Goal: Task Accomplishment & Management: Manage account settings

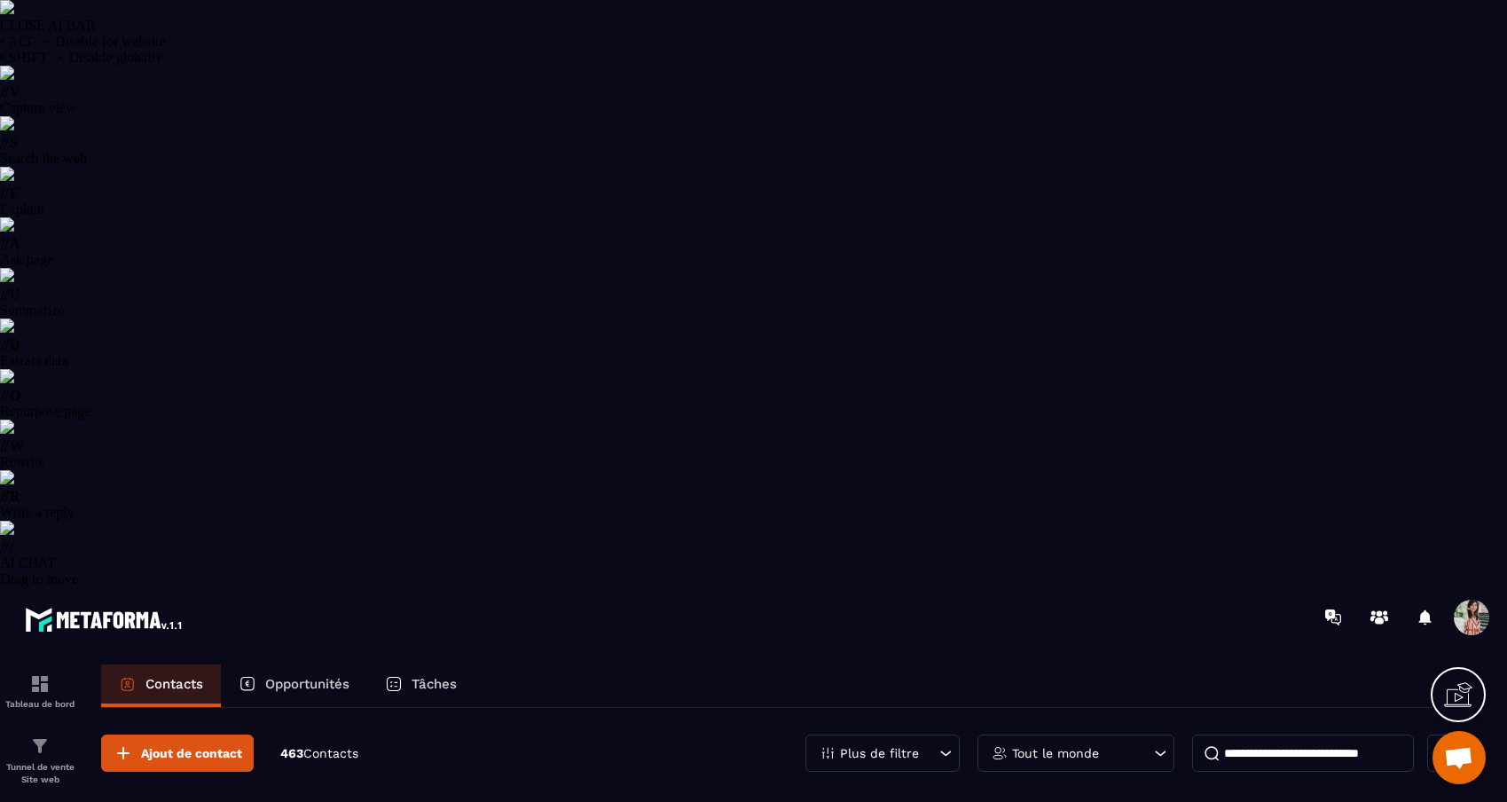
select select "******"
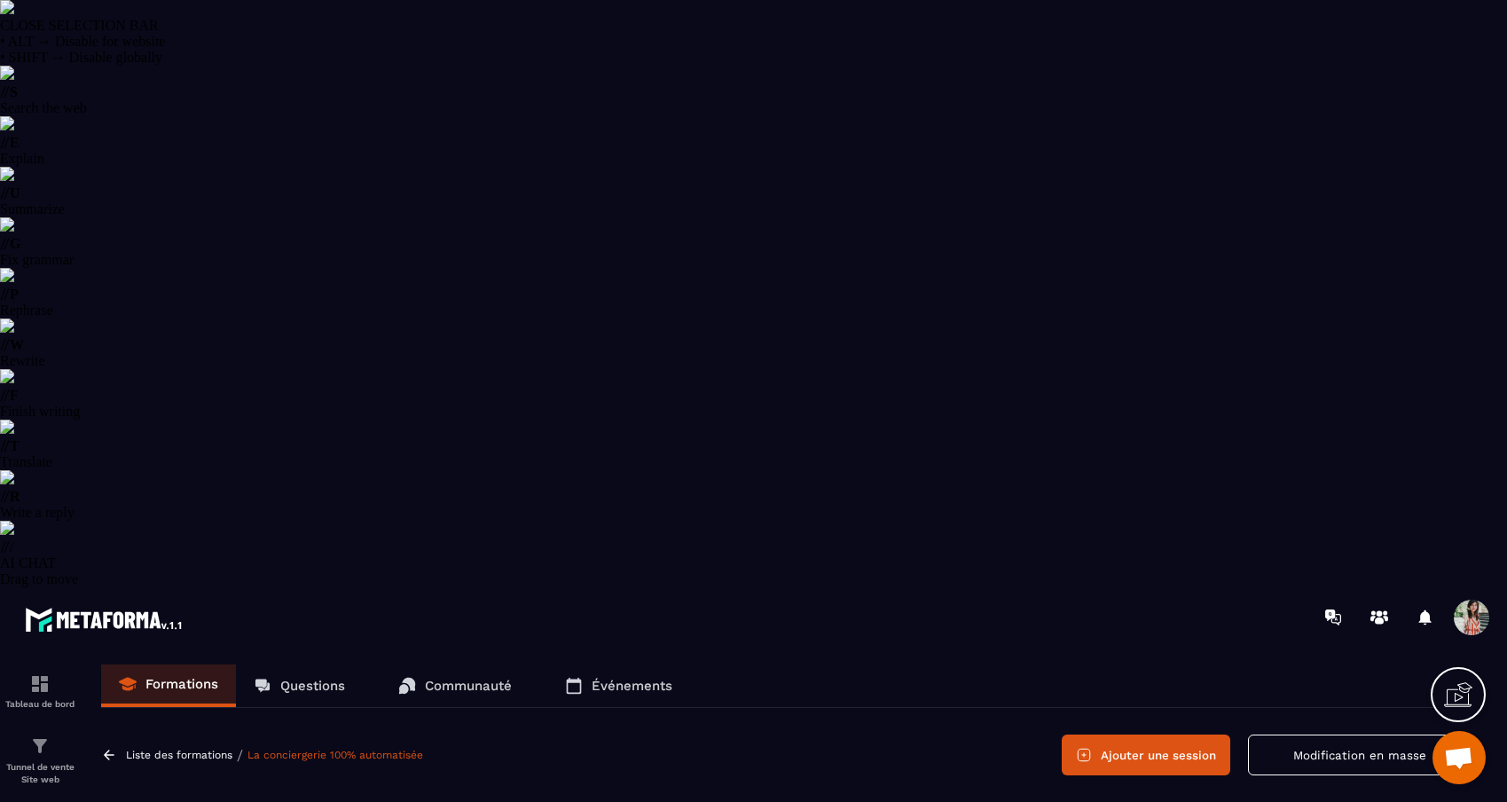
drag, startPoint x: 239, startPoint y: 527, endPoint x: 109, endPoint y: 499, distance: 133.3
copy h4 "La conciergerie 100% automatisée"
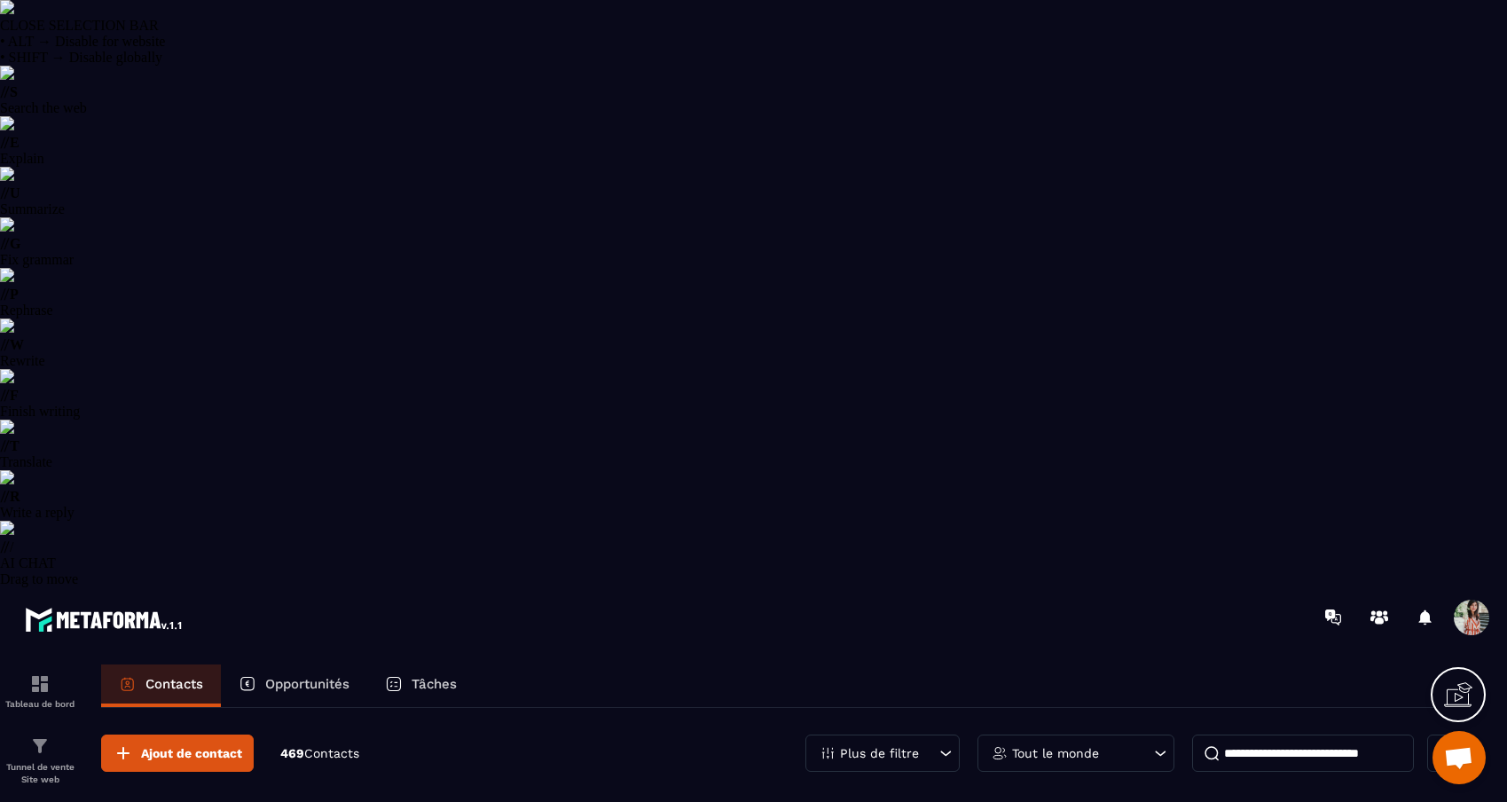
click at [1337, 734] on input at bounding box center [1303, 752] width 222 height 37
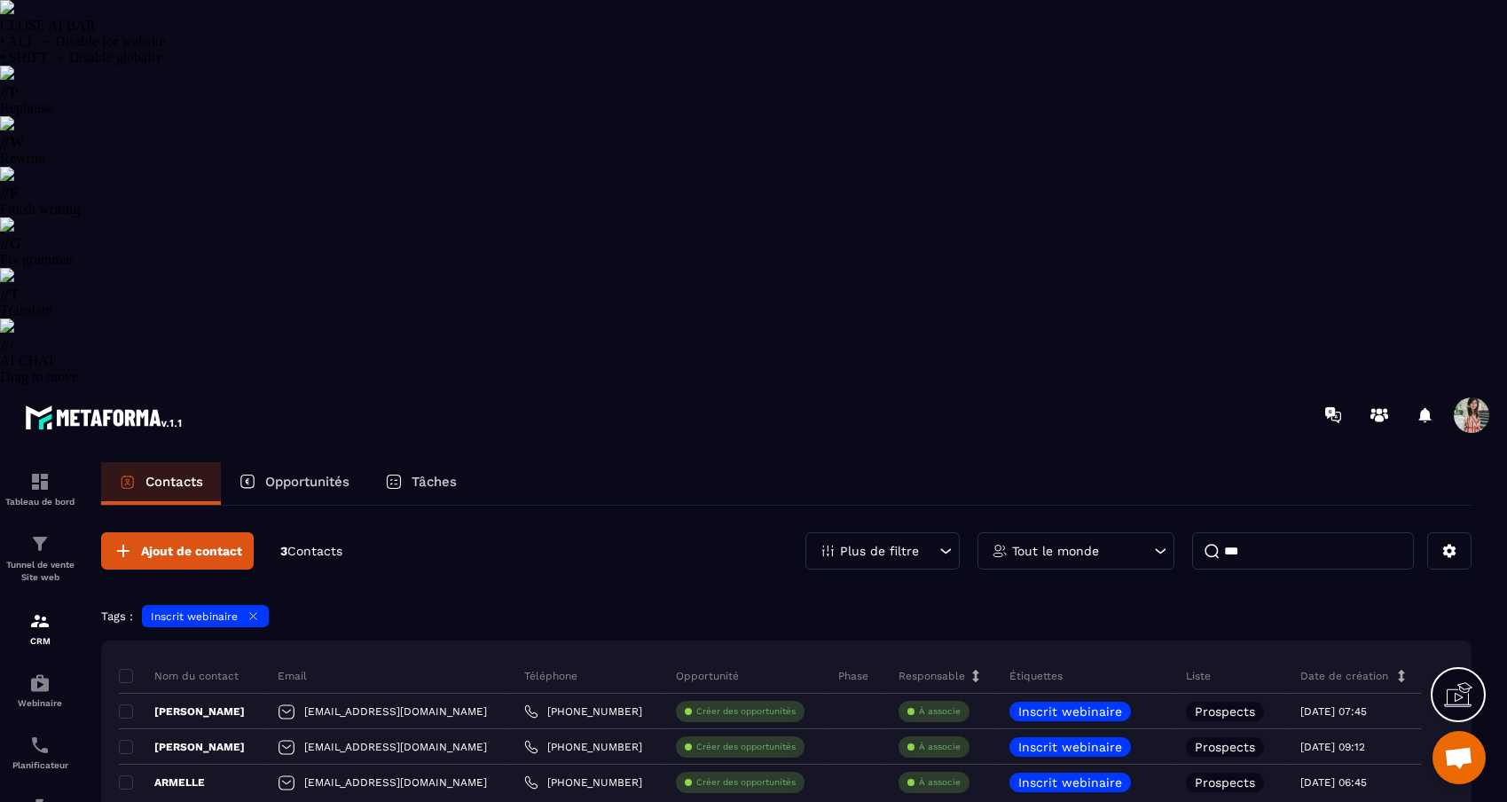
type input "***"
click at [256, 609] on icon at bounding box center [253, 615] width 13 height 13
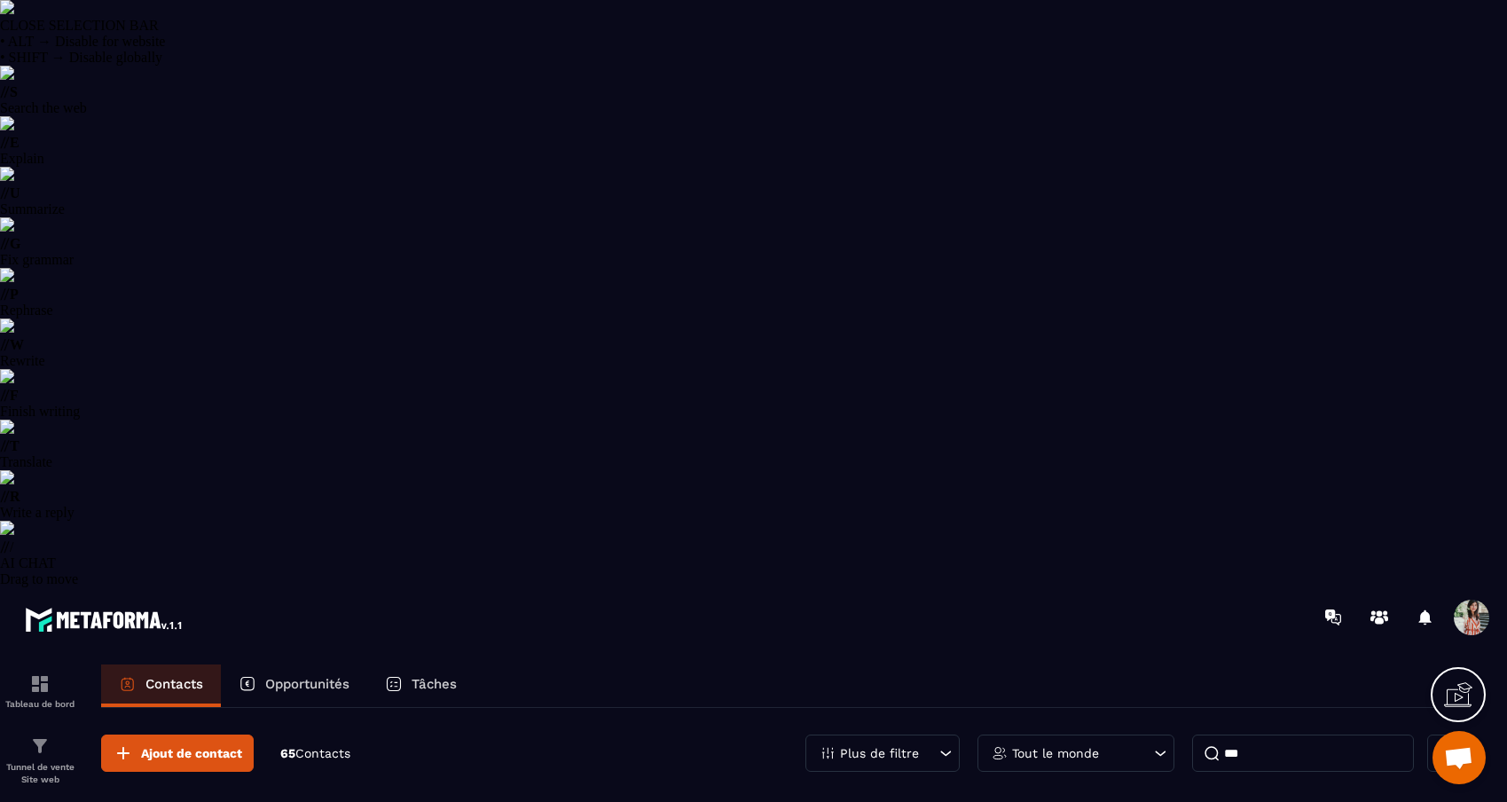
drag, startPoint x: 1277, startPoint y: 165, endPoint x: 1216, endPoint y: 165, distance: 61.2
click at [1216, 734] on input "***" at bounding box center [1303, 752] width 222 height 37
drag, startPoint x: 538, startPoint y: 400, endPoint x: 372, endPoint y: 397, distance: 166.8
copy p "[EMAIL_ADDRESS][DOMAIN_NAME]"
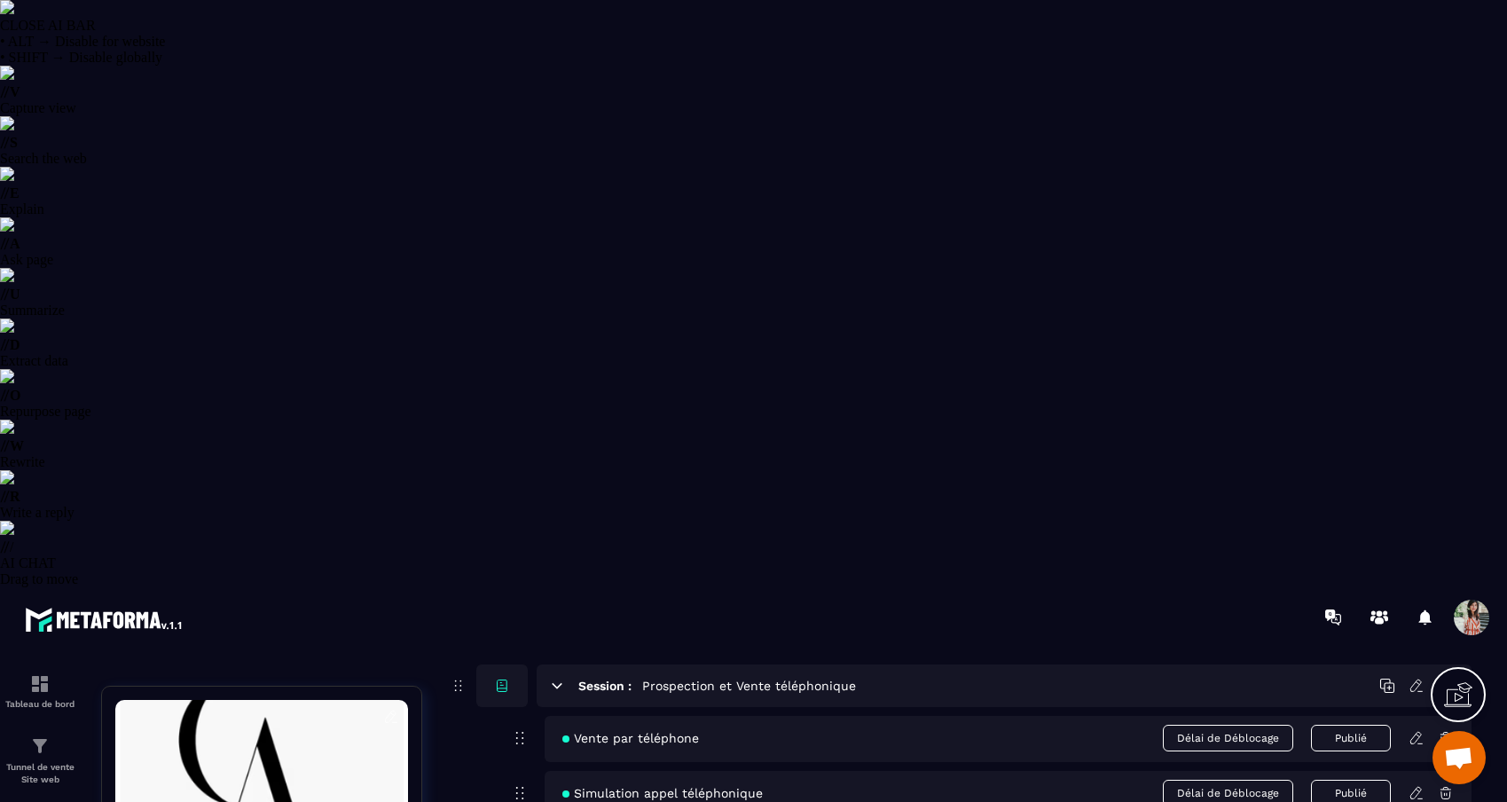
scroll to position [2925, 0]
click at [1417, 784] on icon at bounding box center [1415, 790] width 11 height 12
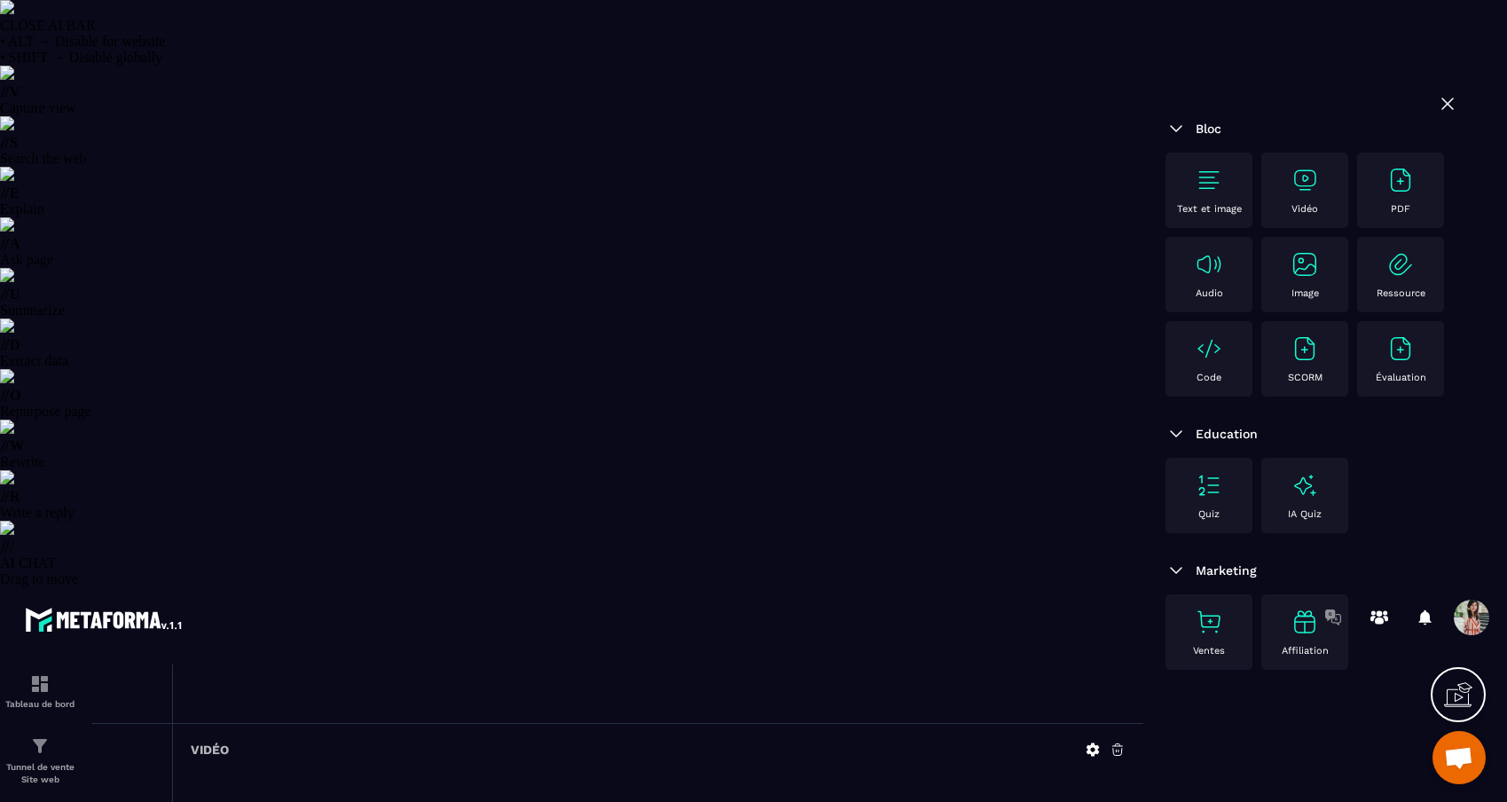
scroll to position [184, 0]
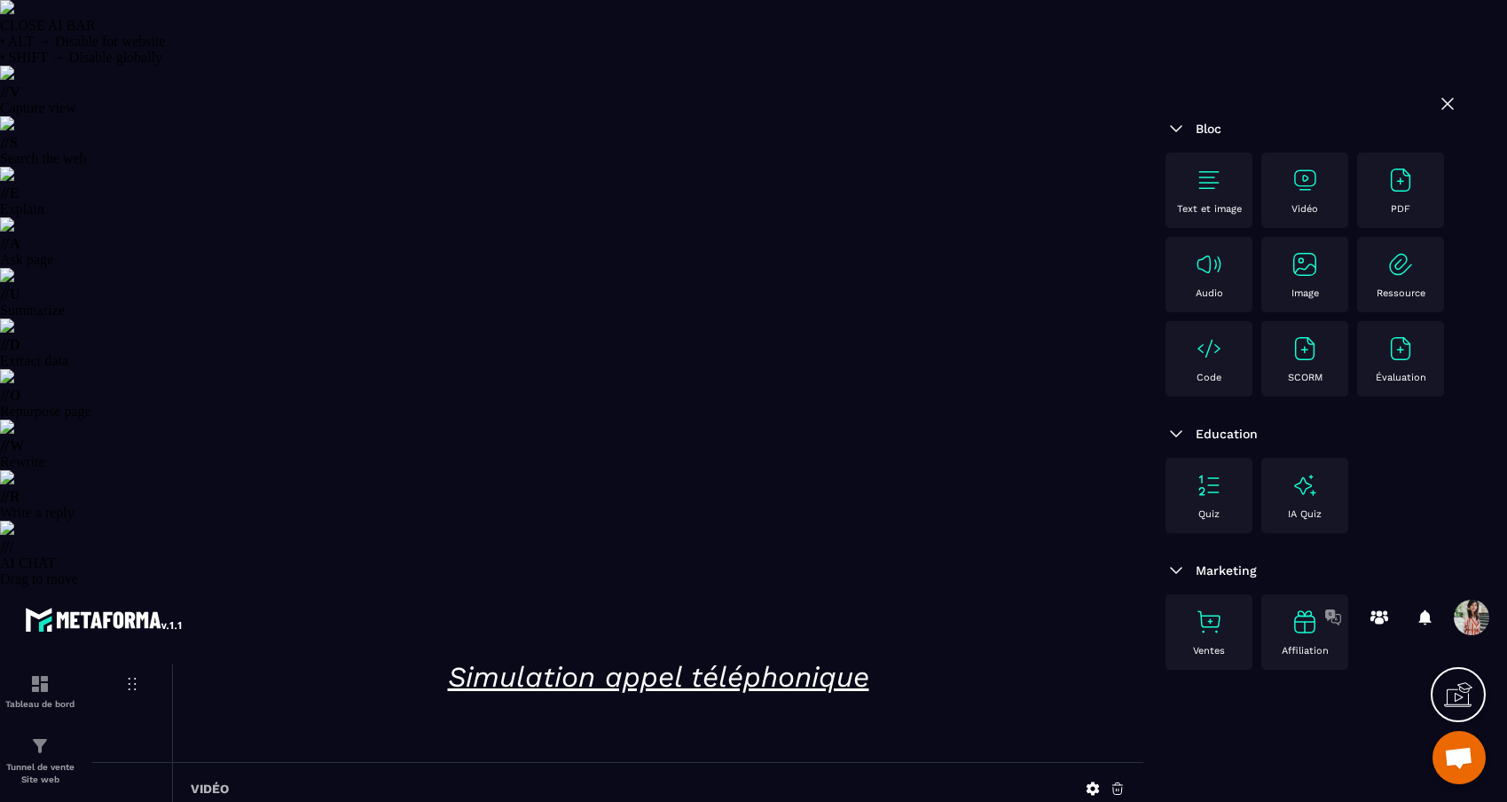
click at [1086, 781] on icon at bounding box center [1093, 789] width 16 height 16
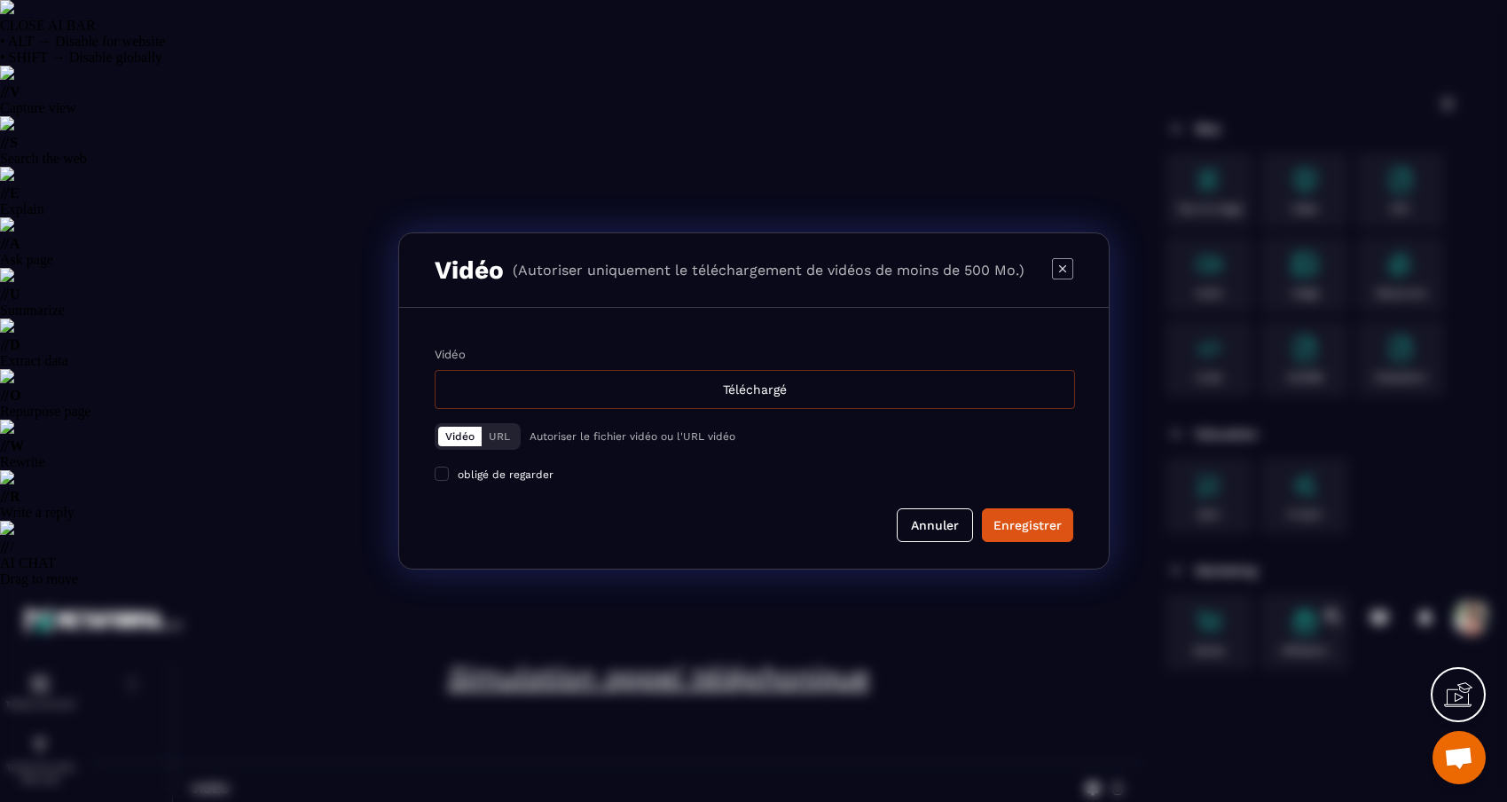
click at [757, 403] on div "Téléchargé" at bounding box center [755, 389] width 640 height 39
click at [0, 0] on input "Vidéo Téléchargé" at bounding box center [0, 0] width 0 height 0
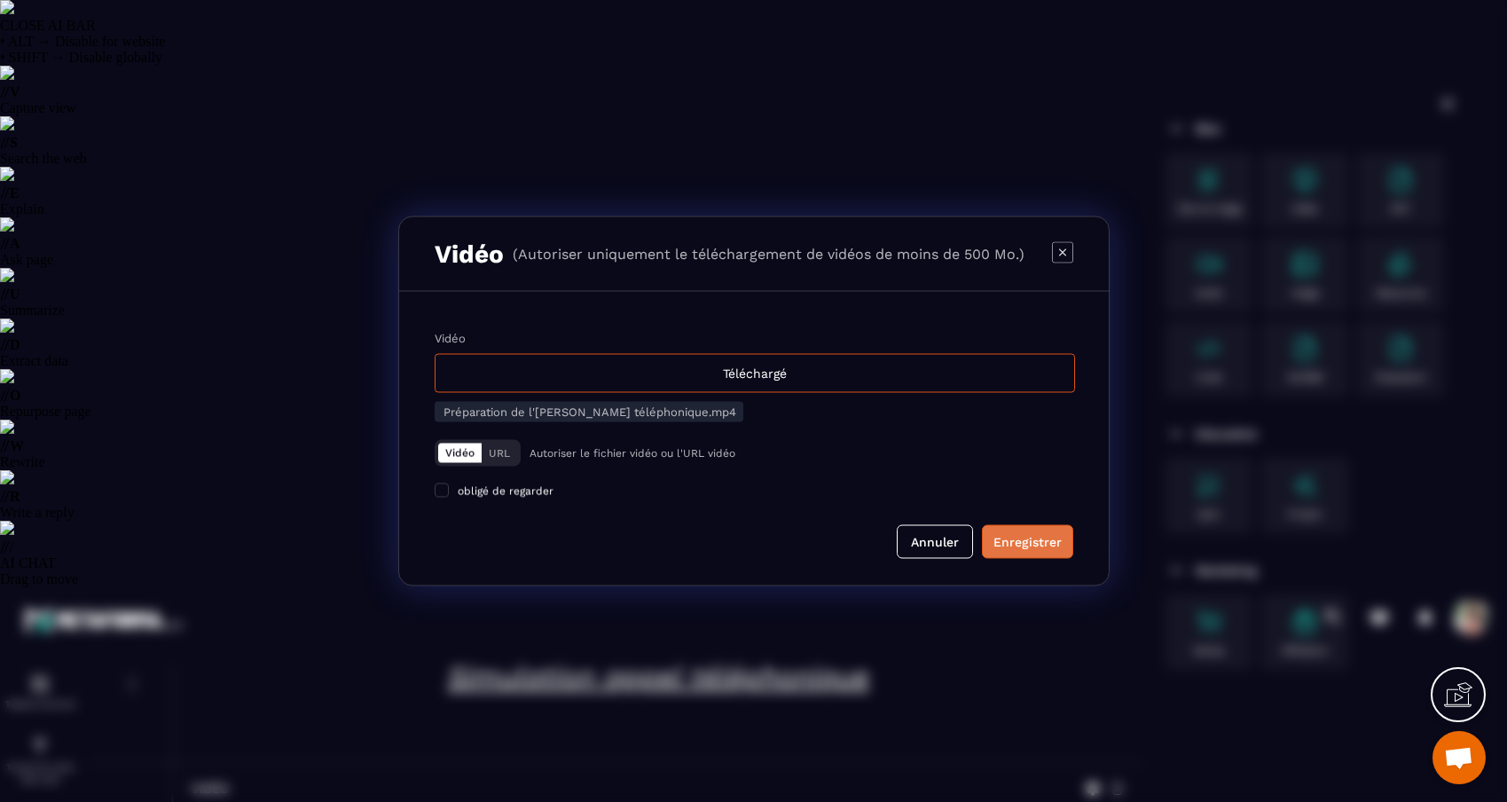
click at [1052, 551] on div "Enregistrer" at bounding box center [1027, 542] width 68 height 18
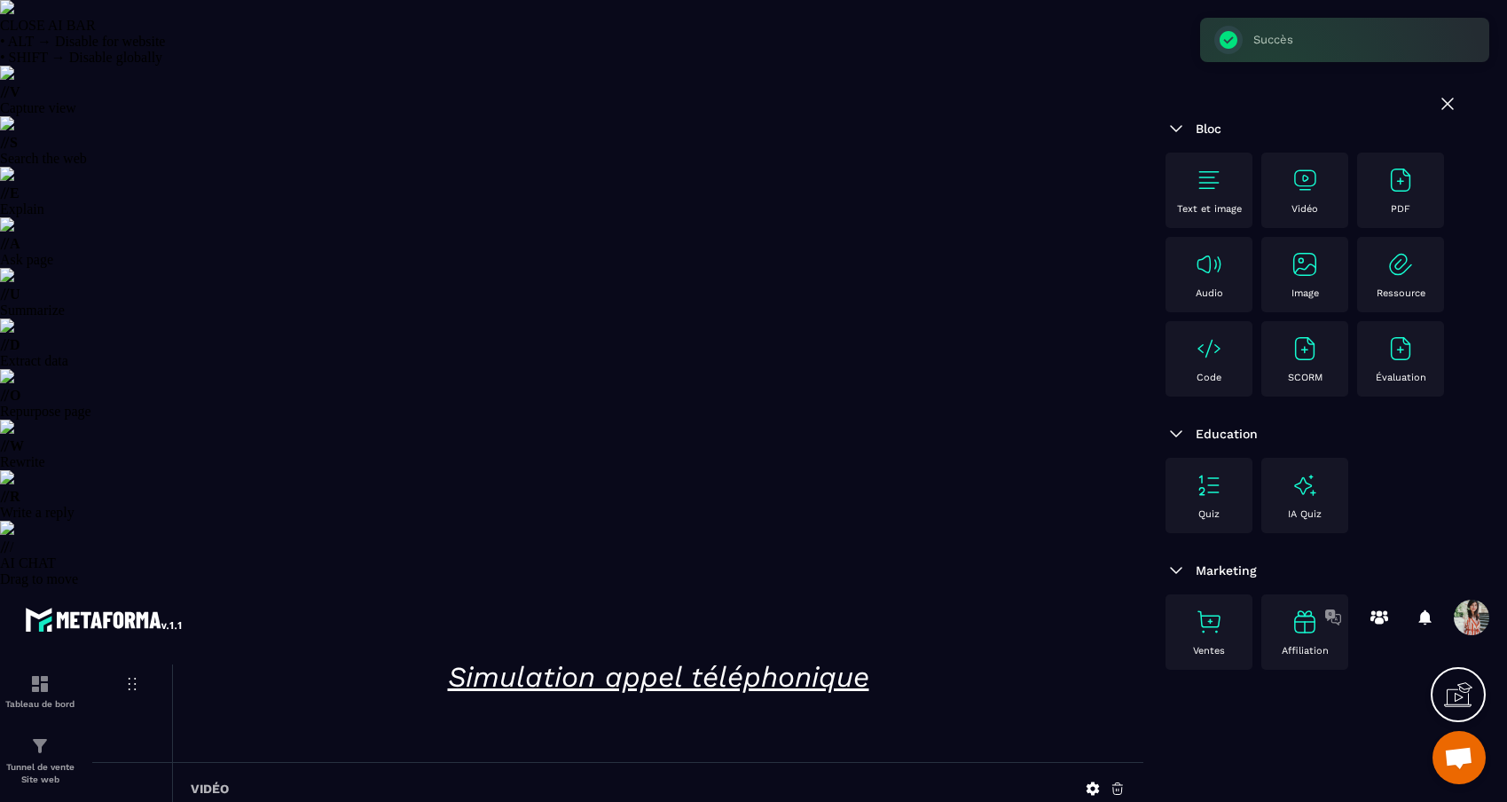
scroll to position [0, 0]
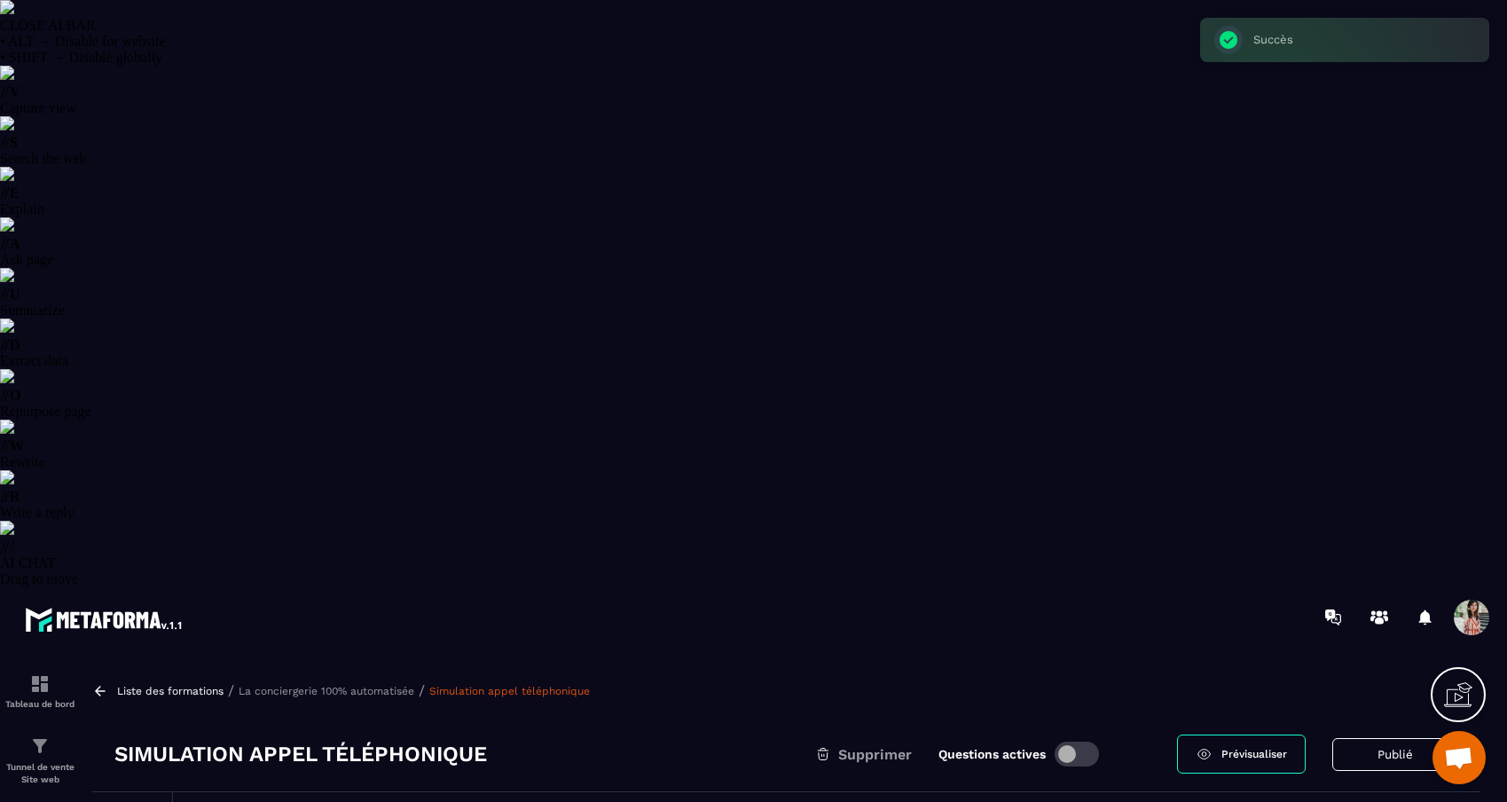
click at [110, 683] on link at bounding box center [102, 691] width 20 height 16
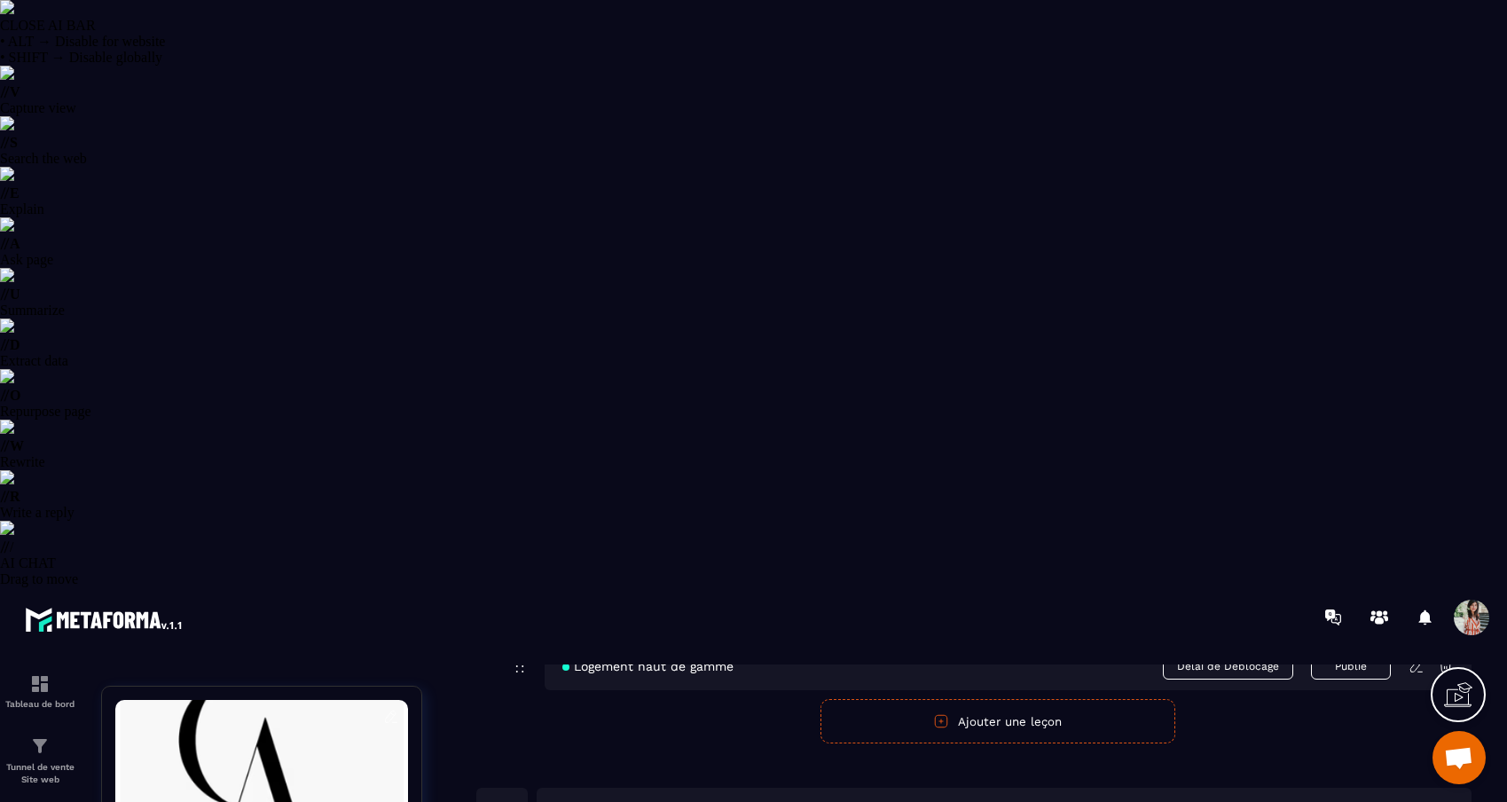
scroll to position [2820, 0]
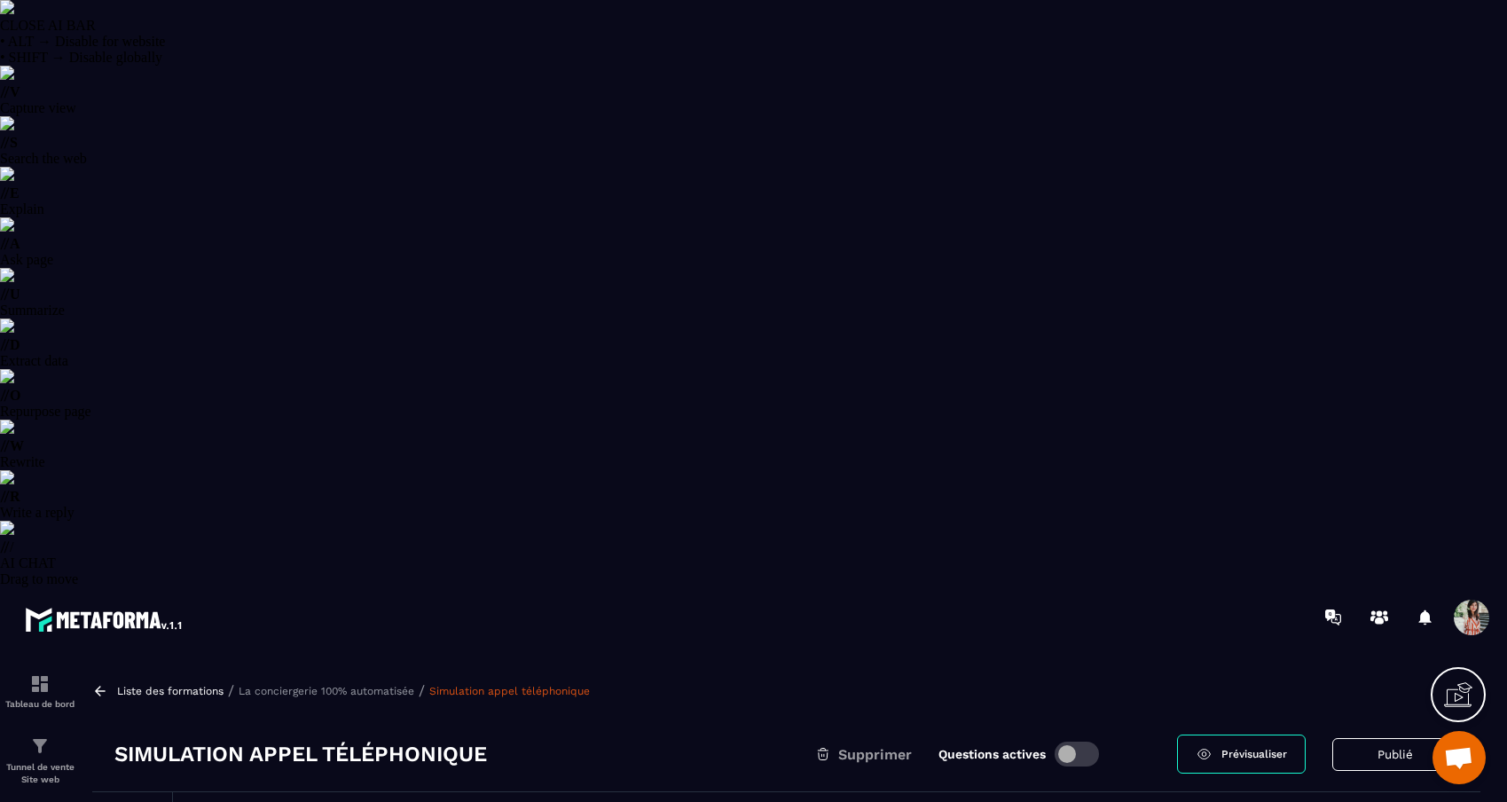
click at [106, 683] on icon at bounding box center [100, 691] width 16 height 16
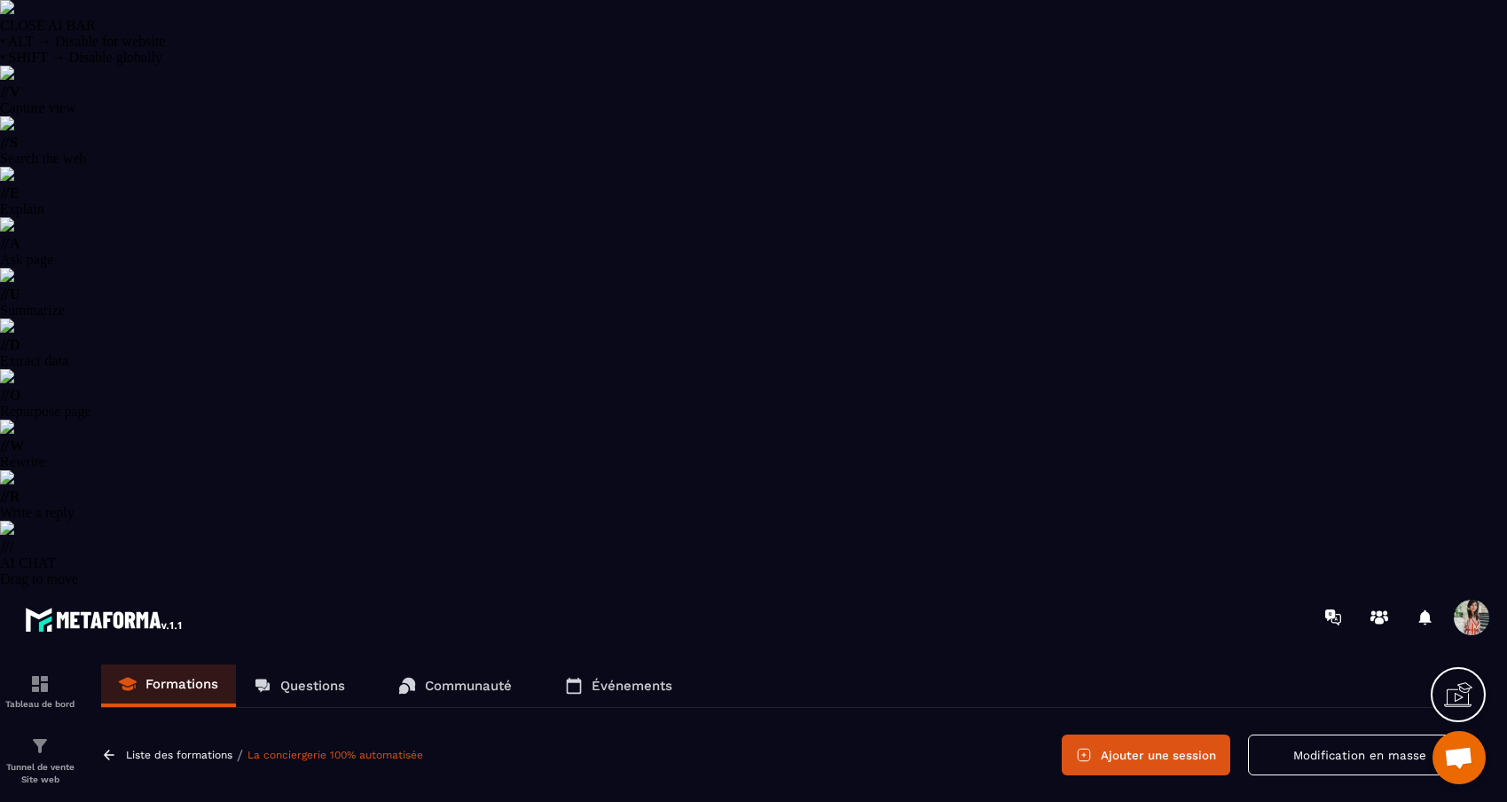
click at [116, 747] on icon at bounding box center [109, 755] width 16 height 16
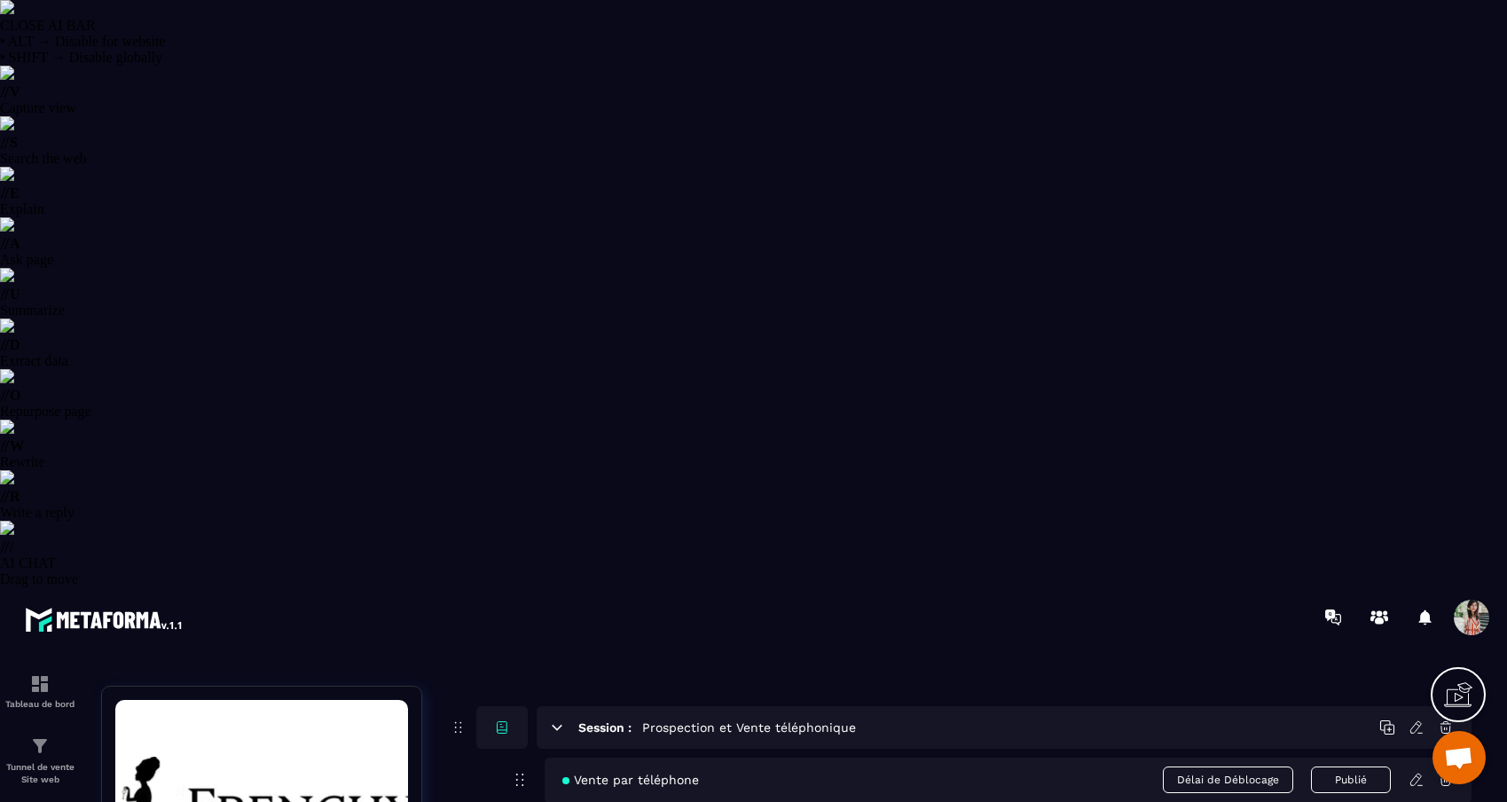
scroll to position [1998, 0]
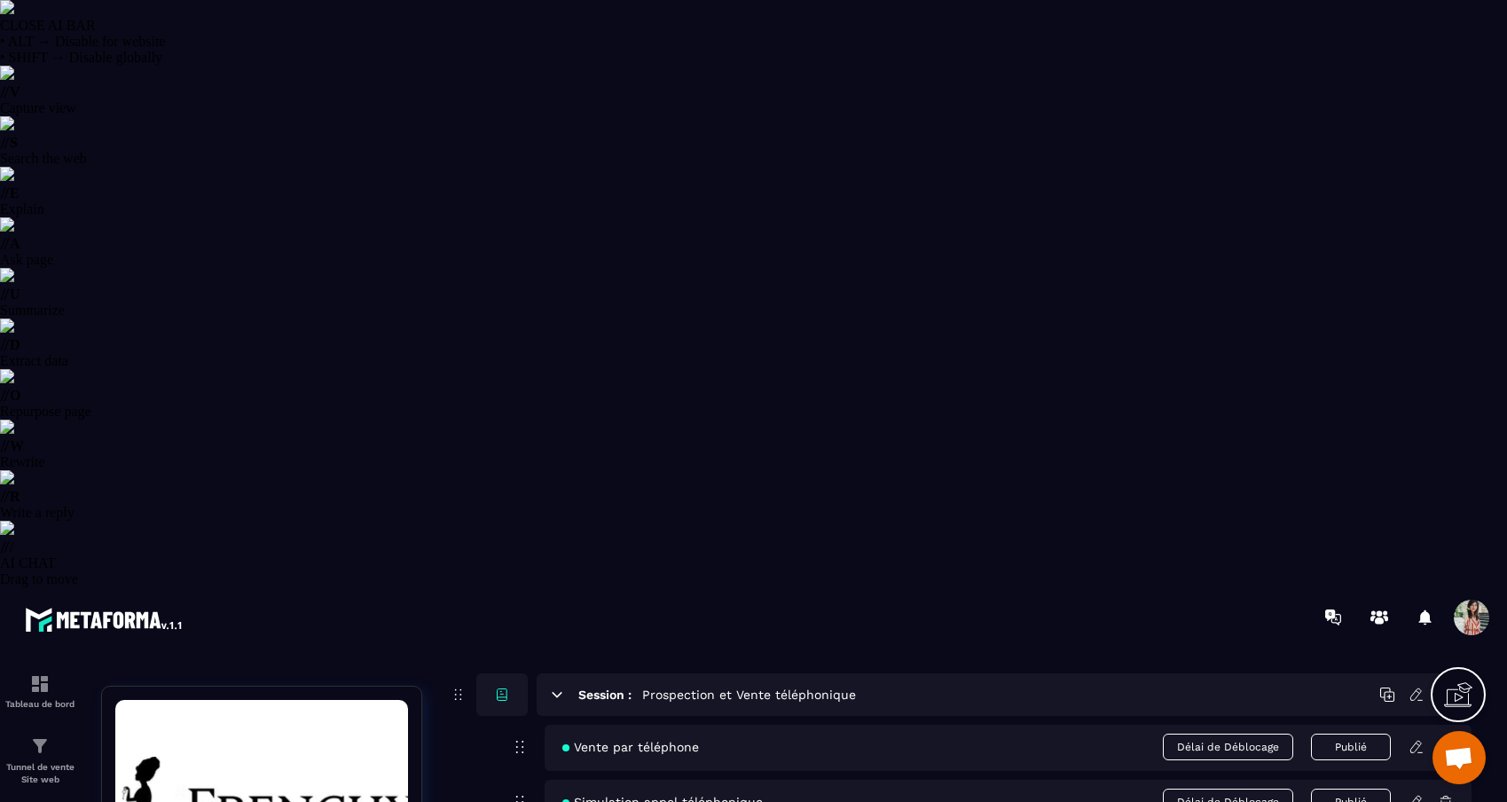
click at [1412, 794] on icon at bounding box center [1417, 802] width 16 height 16
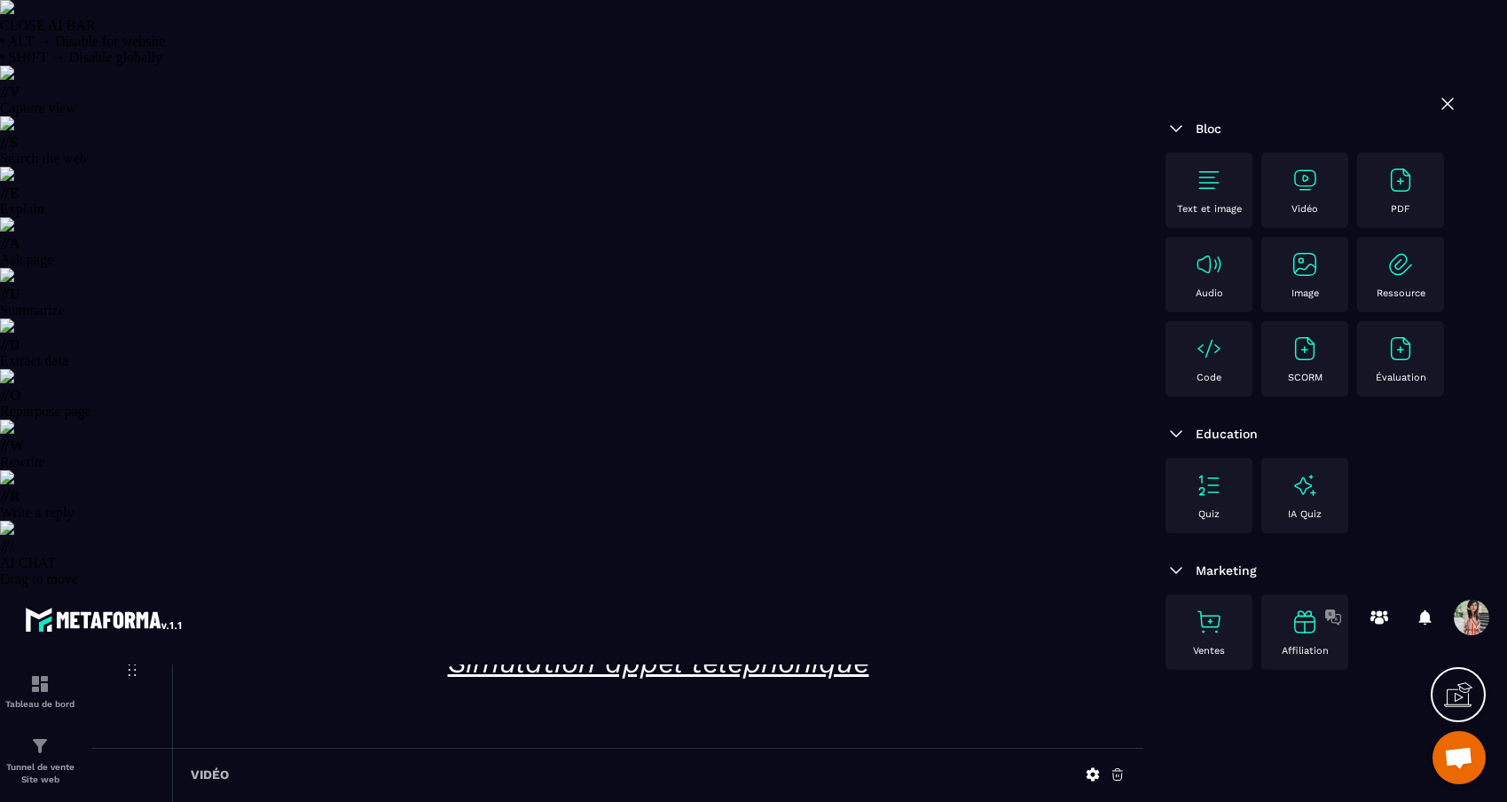
scroll to position [266, 0]
click at [1123, 742] on icon at bounding box center [1118, 750] width 16 height 16
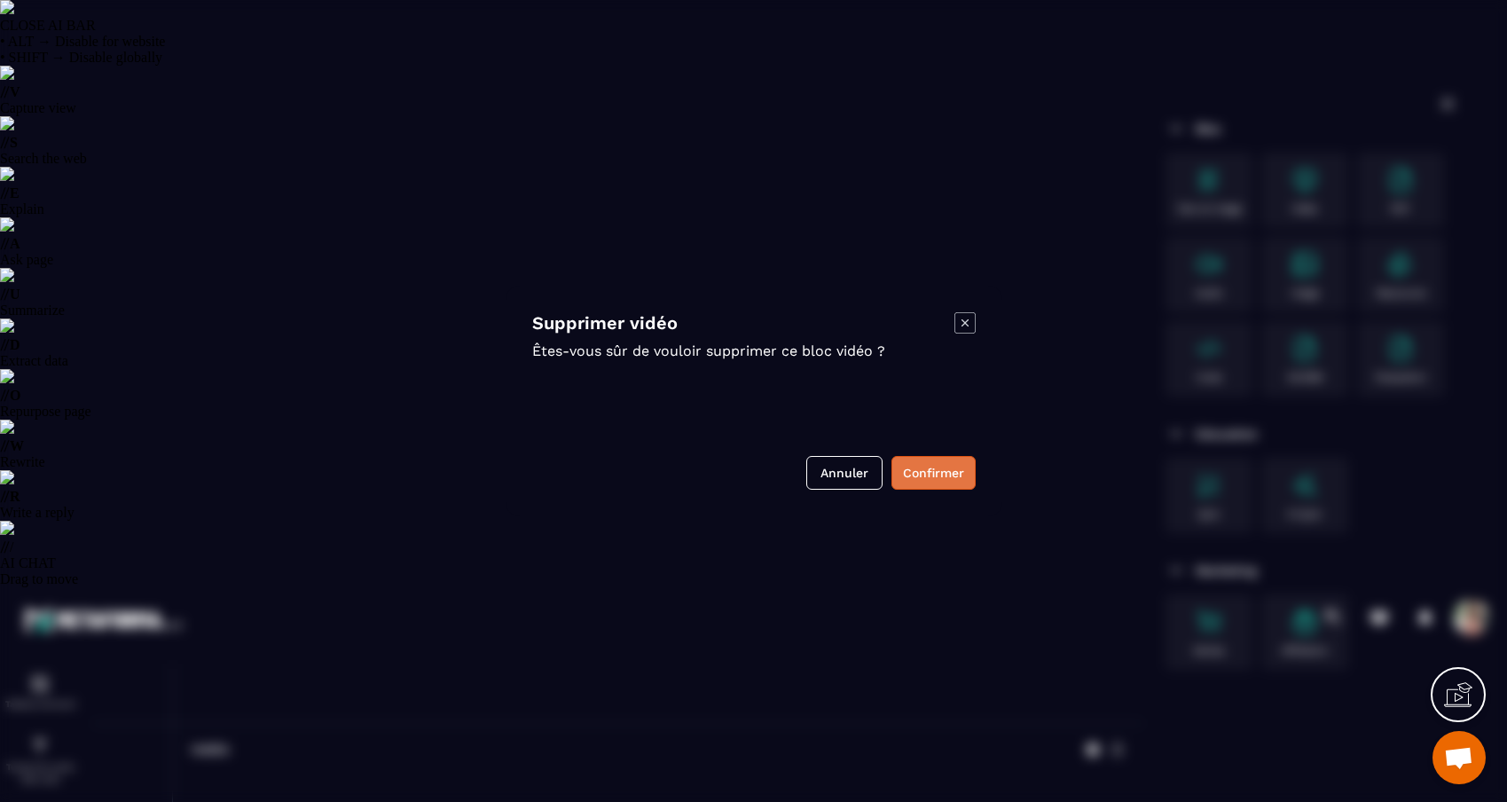
click at [933, 470] on button "Confirmer" at bounding box center [933, 473] width 84 height 34
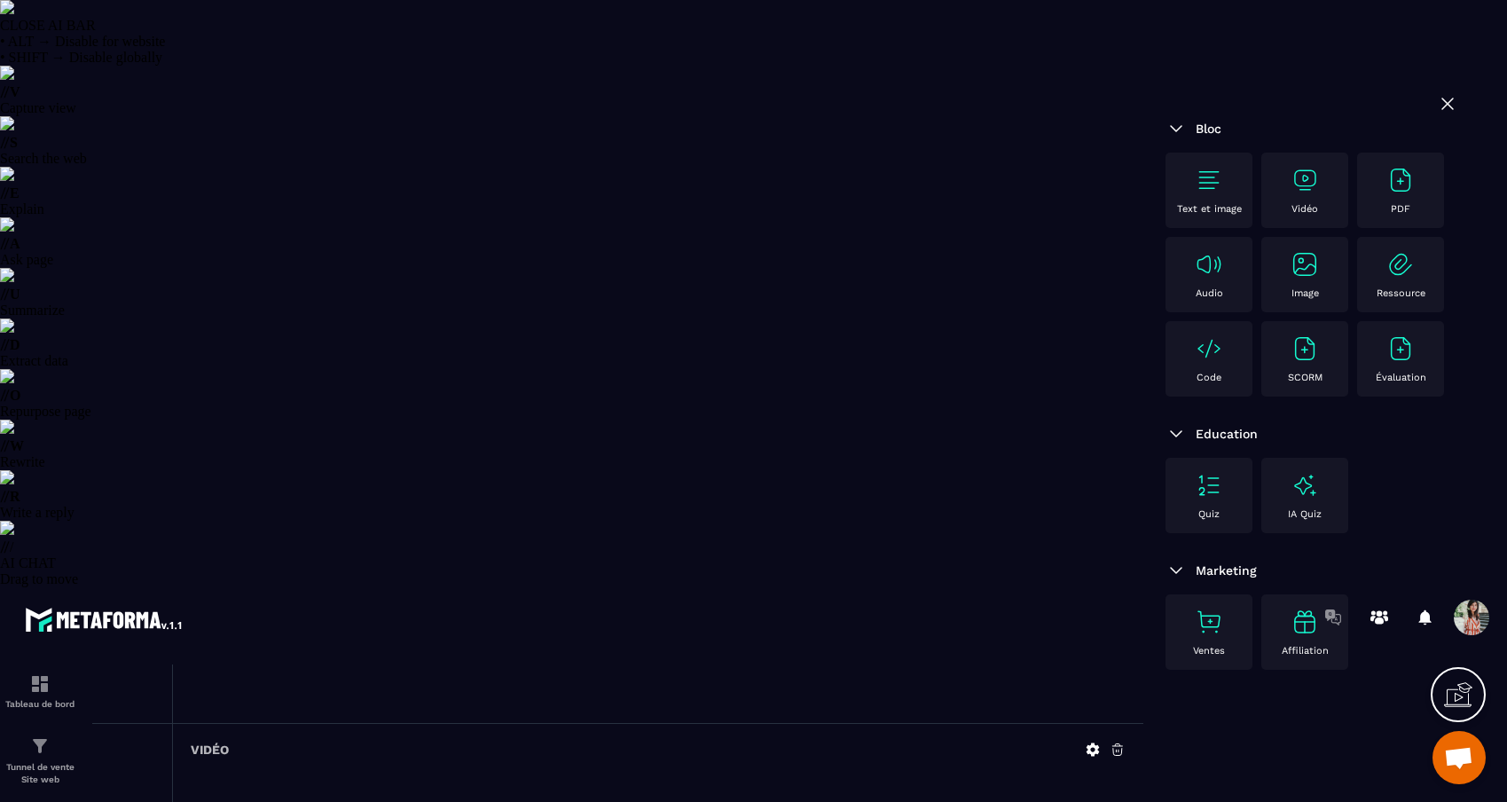
scroll to position [85, 0]
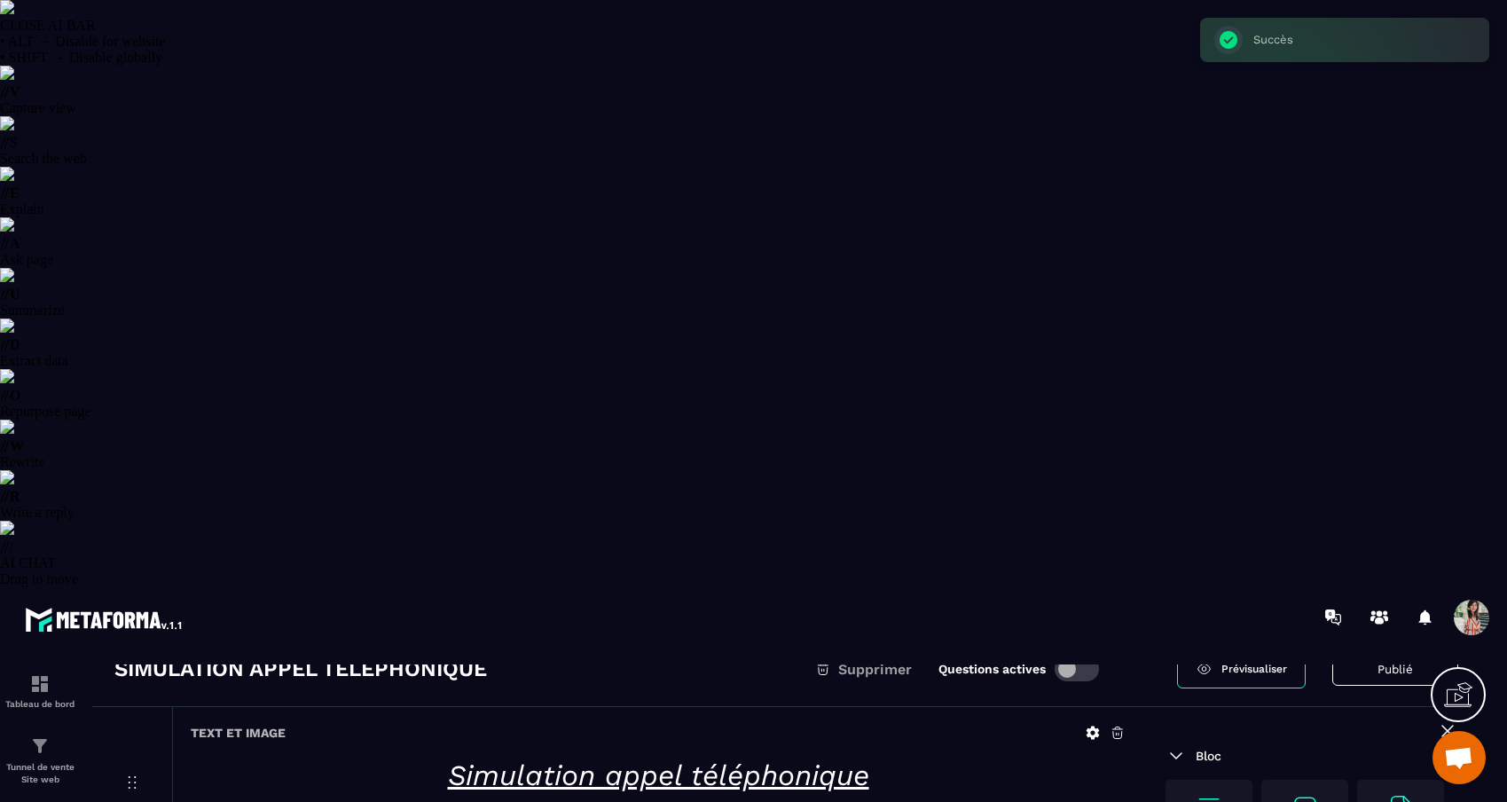
click at [1306, 793] on div "Vidéo" at bounding box center [1304, 817] width 69 height 49
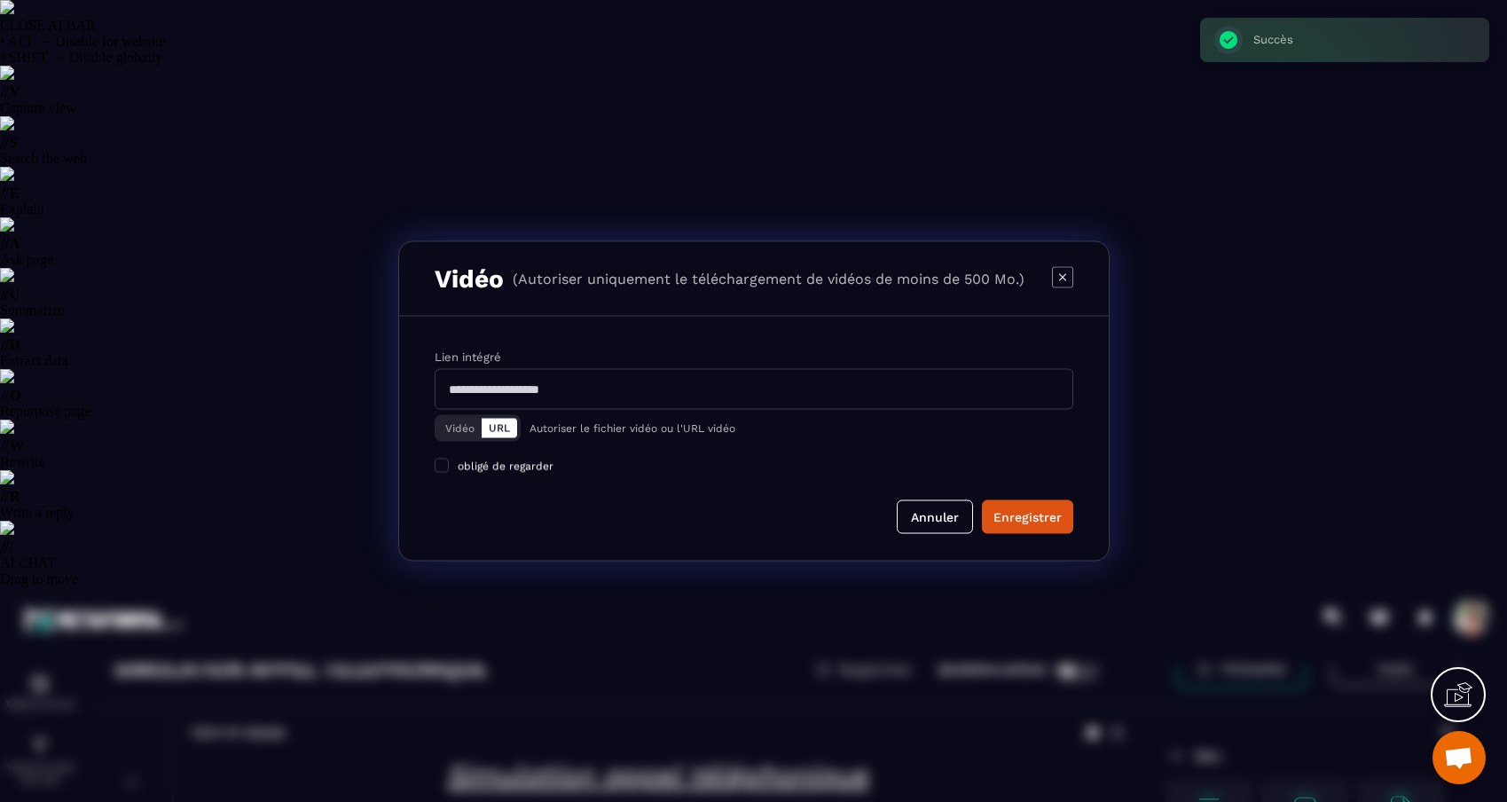
click at [451, 438] on button "Vidéo" at bounding box center [459, 429] width 43 height 20
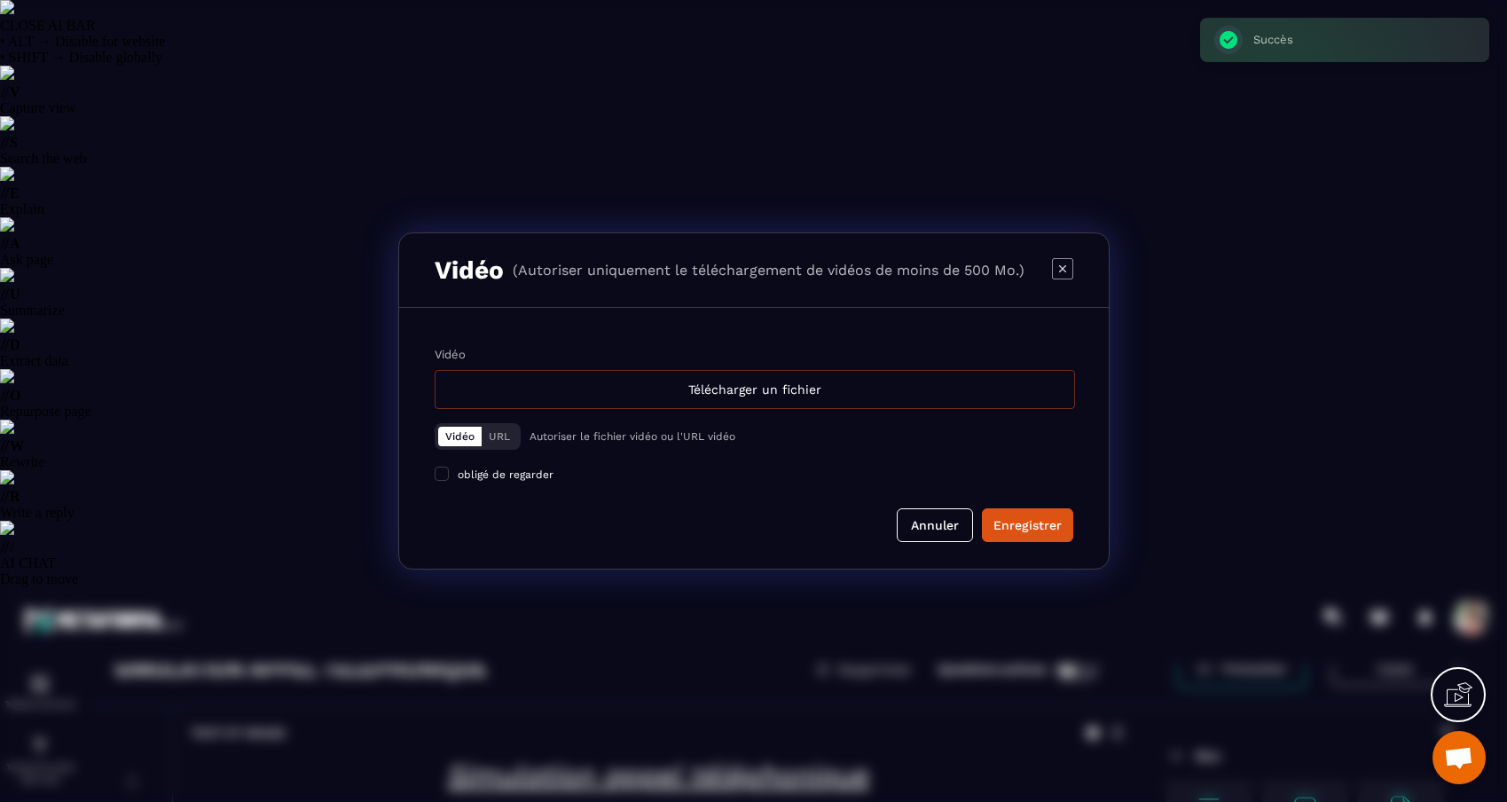
click at [692, 397] on div "Télécharger un fichier" at bounding box center [755, 389] width 640 height 39
click at [0, 0] on input "Vidéo Télécharger un fichier" at bounding box center [0, 0] width 0 height 0
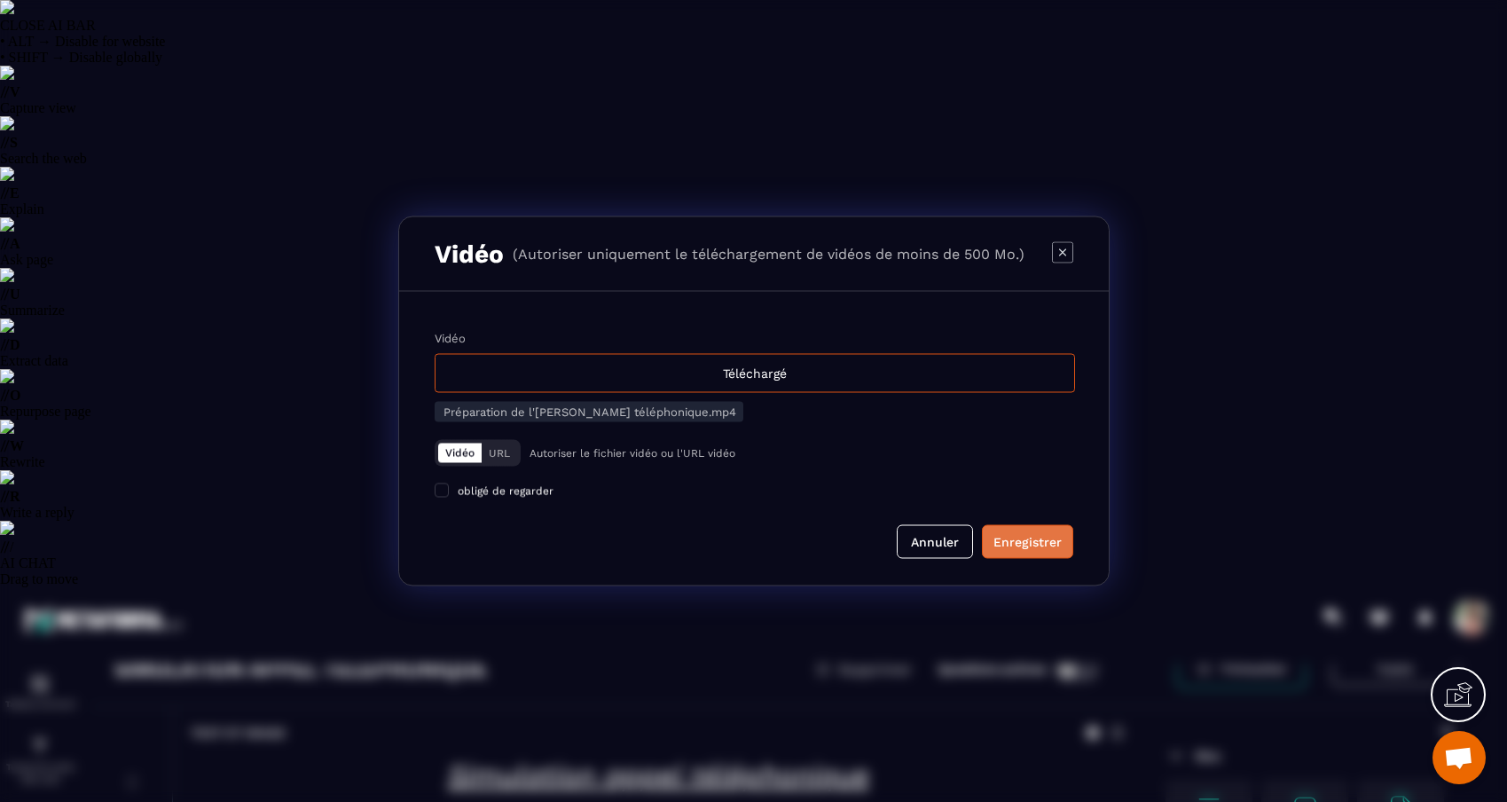
click at [1048, 559] on button "Enregistrer" at bounding box center [1027, 542] width 91 height 34
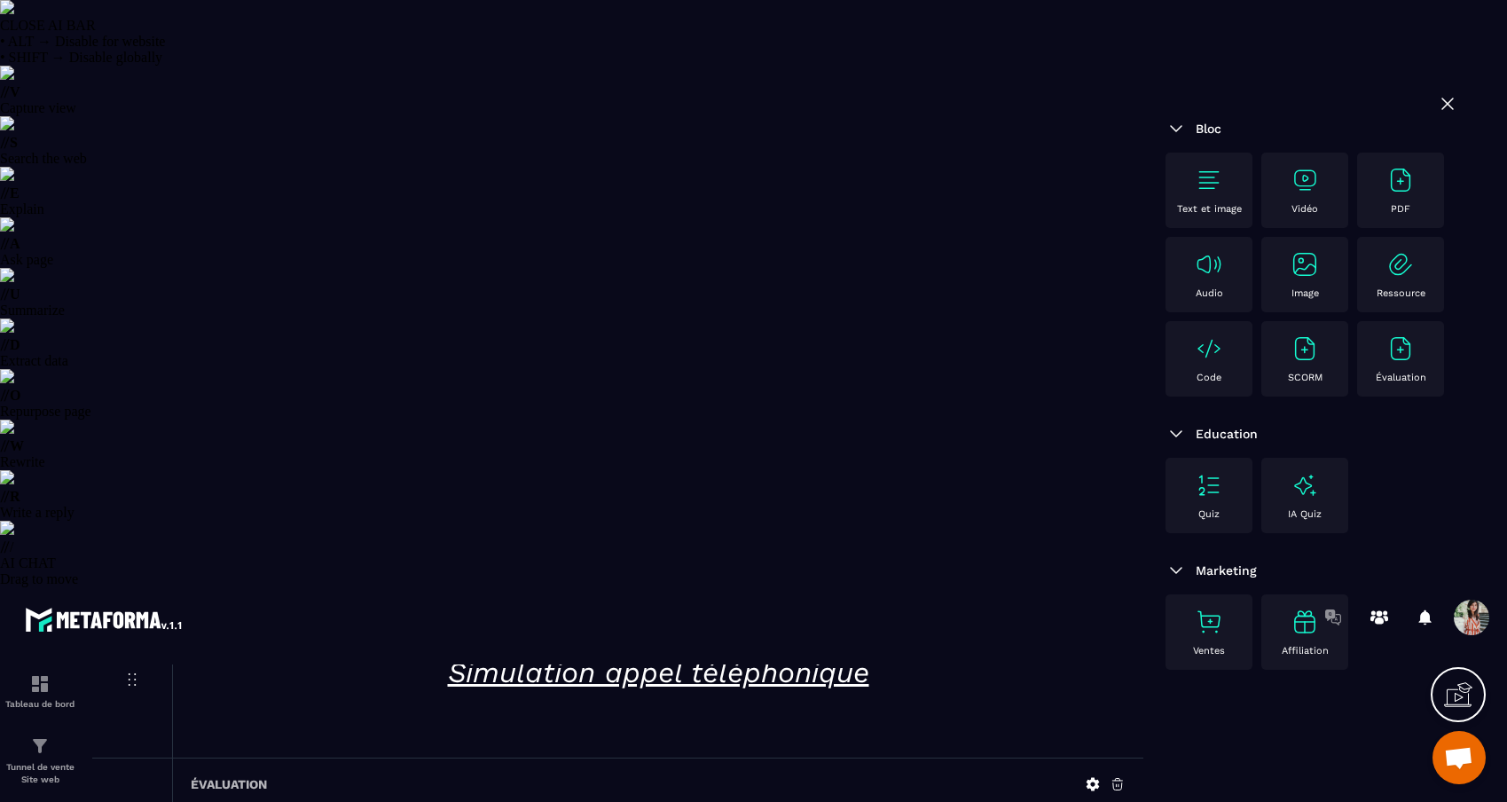
scroll to position [187, 0]
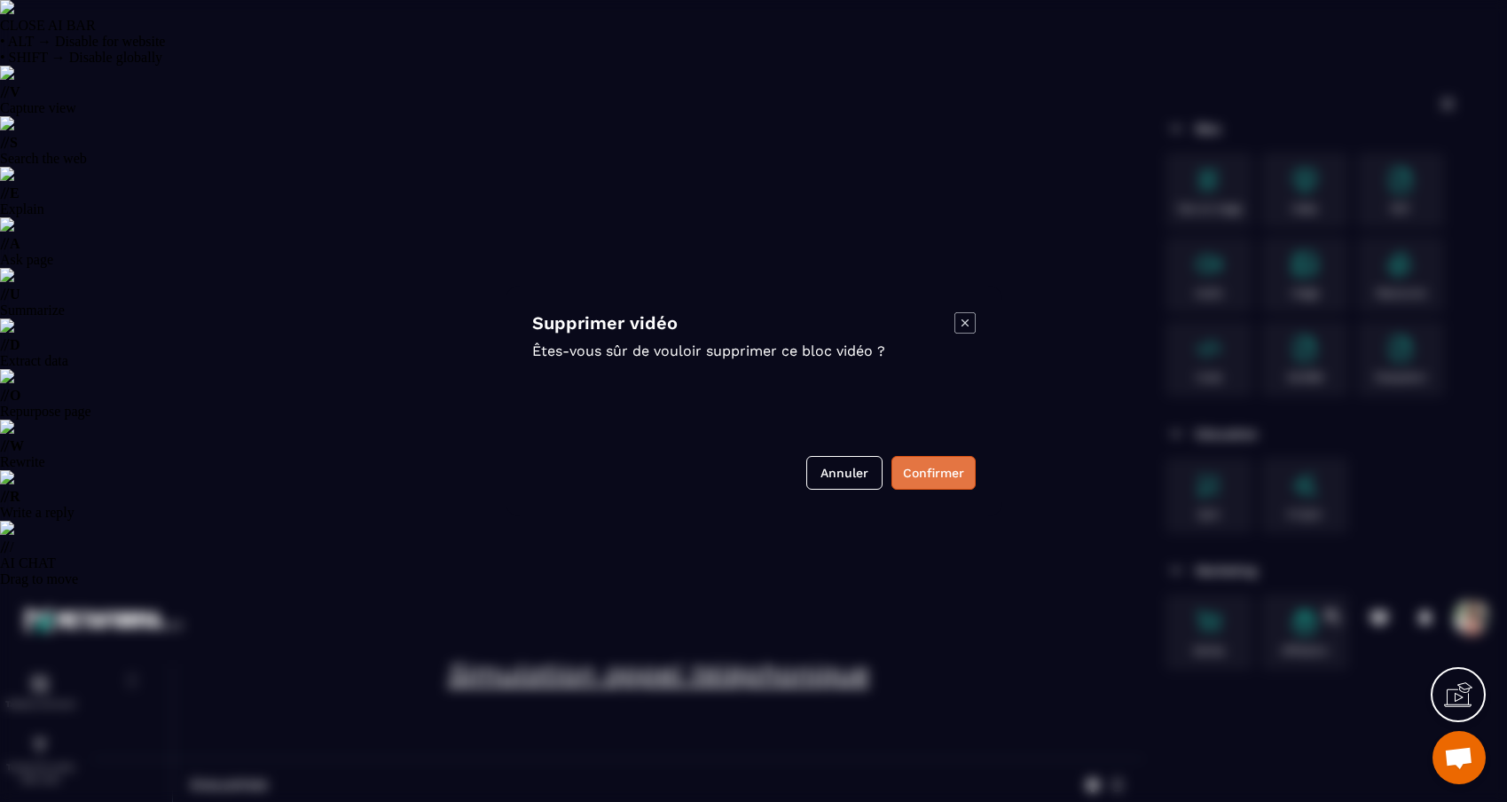
click at [919, 475] on button "Confirmer" at bounding box center [933, 473] width 84 height 34
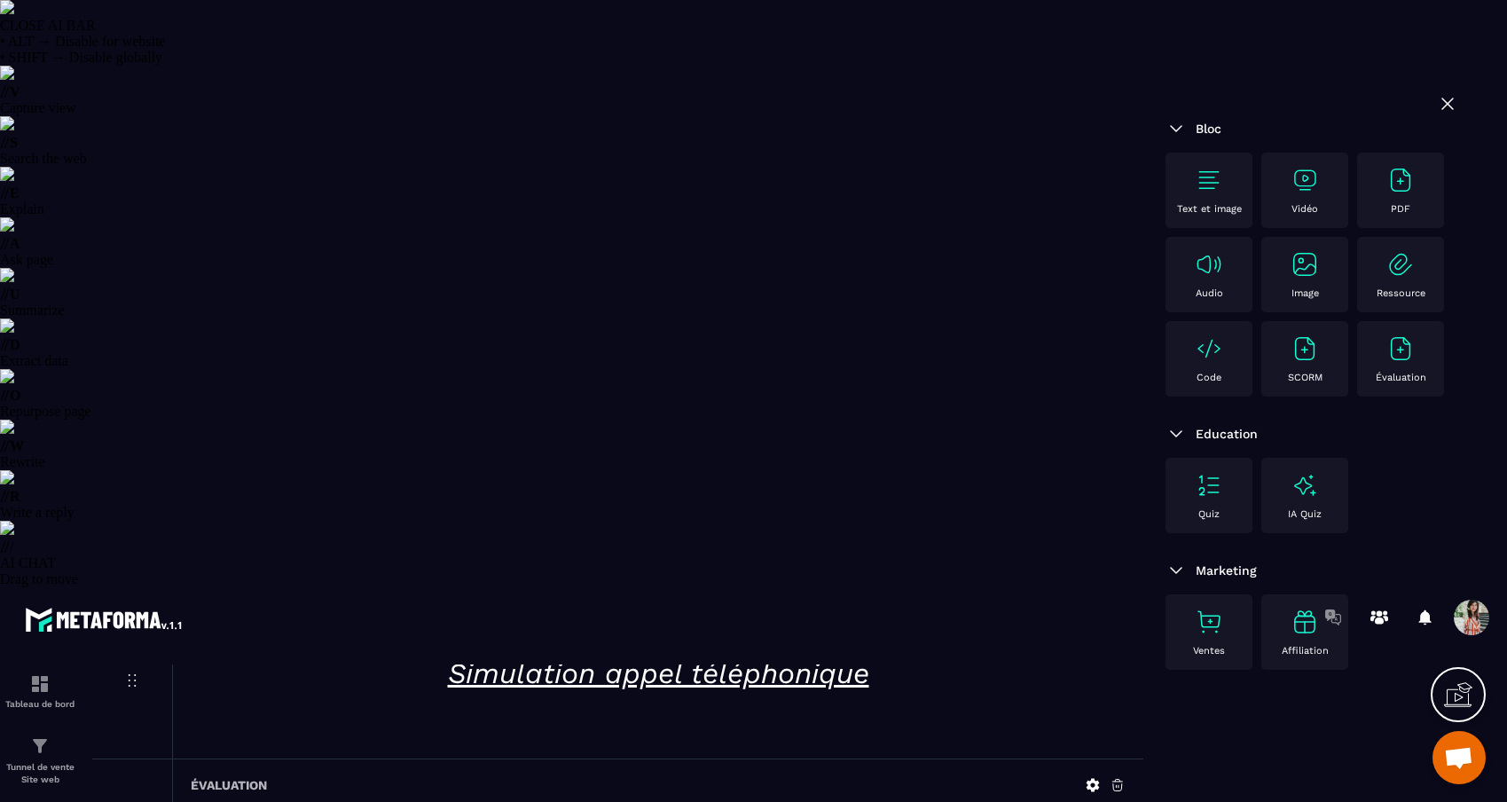
scroll to position [85, 0]
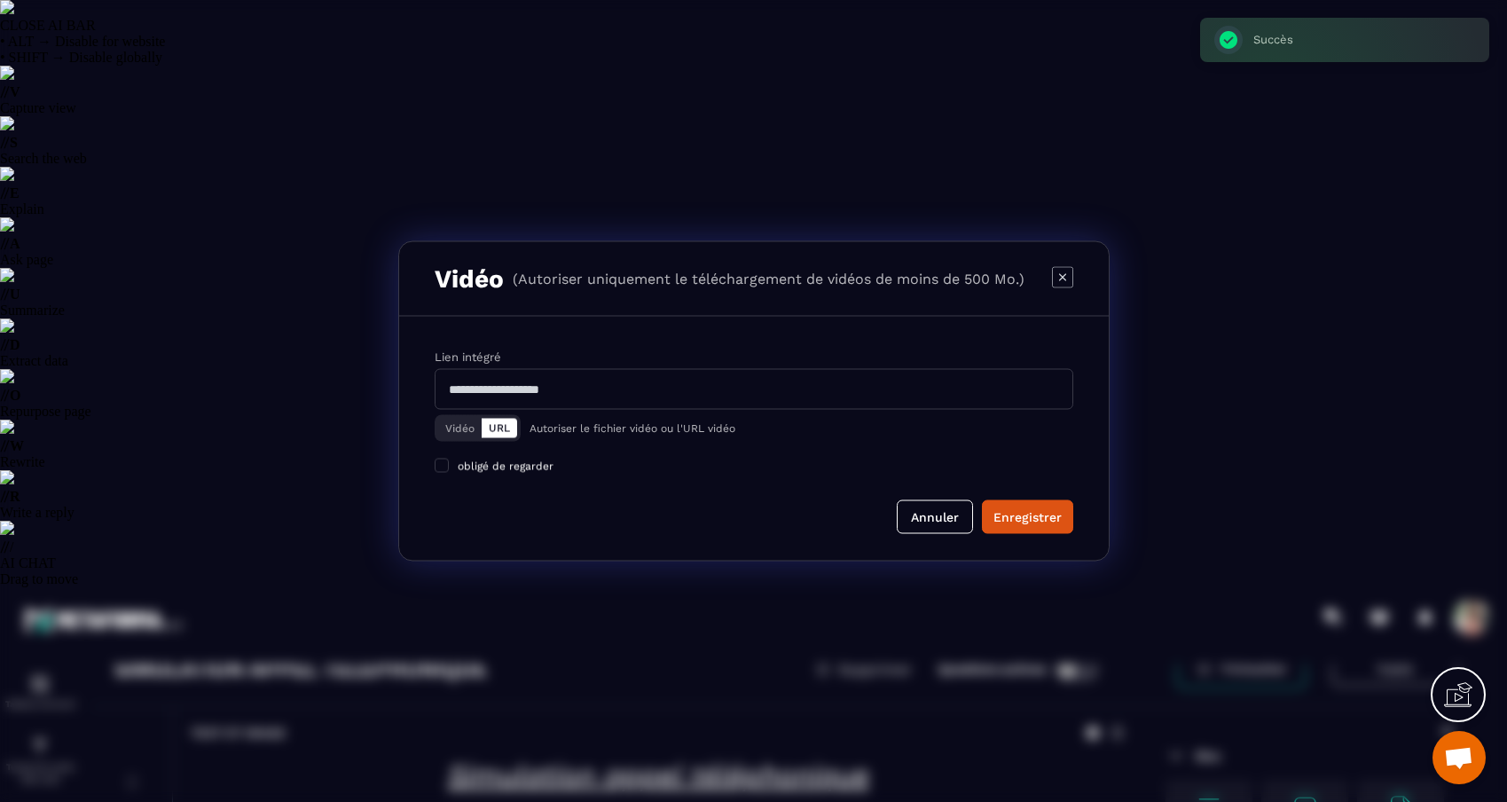
click at [454, 438] on button "Vidéo" at bounding box center [459, 429] width 43 height 20
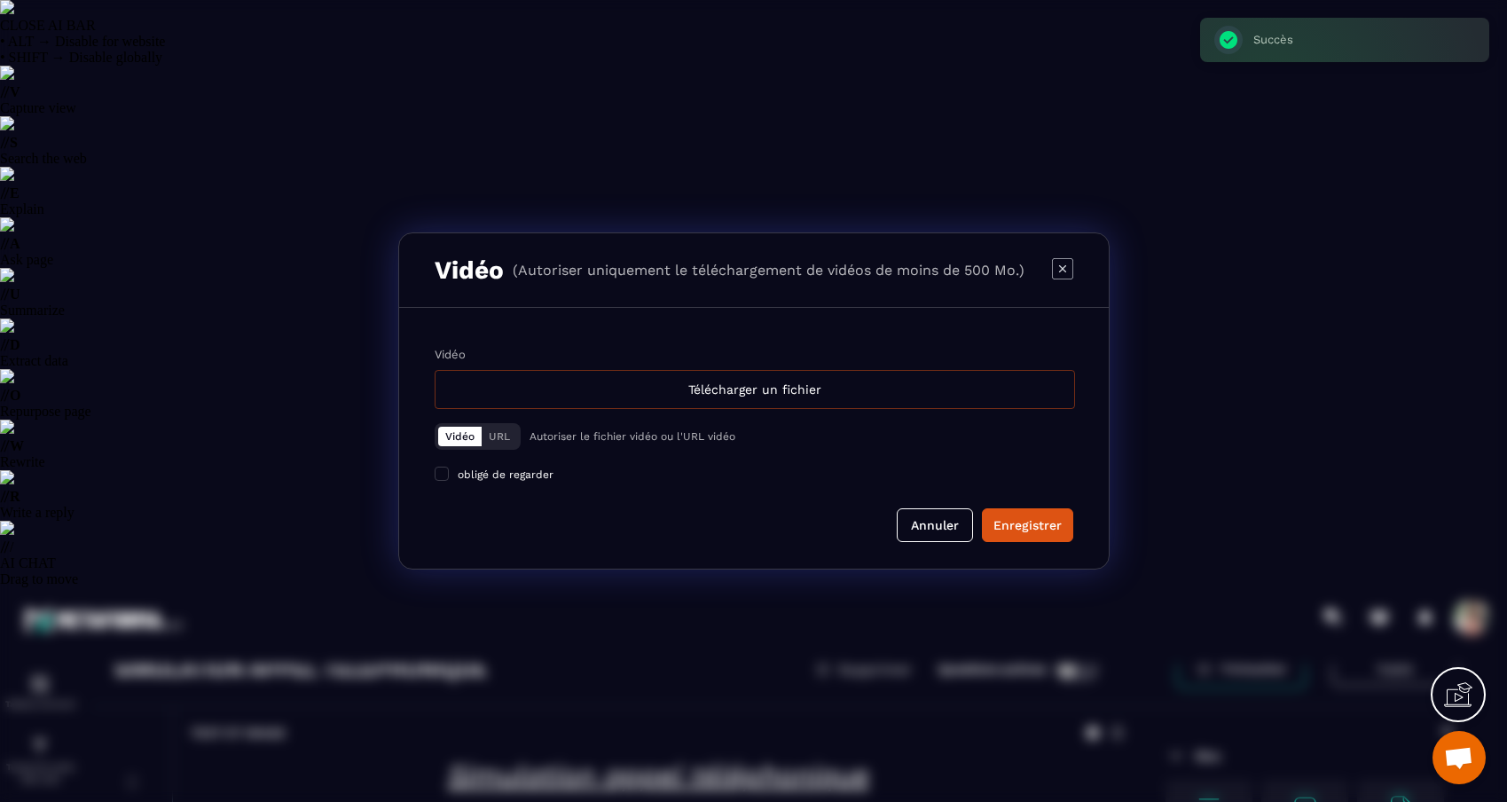
click at [802, 396] on div "Télécharger un fichier" at bounding box center [755, 389] width 640 height 39
click at [0, 0] on input "Vidéo Télécharger un fichier" at bounding box center [0, 0] width 0 height 0
click at [765, 389] on div "Télécharger un fichier" at bounding box center [755, 389] width 640 height 39
click at [0, 0] on input "Vidéo Télécharger un fichier" at bounding box center [0, 0] width 0 height 0
click at [781, 395] on div "Télécharger un fichier" at bounding box center [755, 389] width 640 height 39
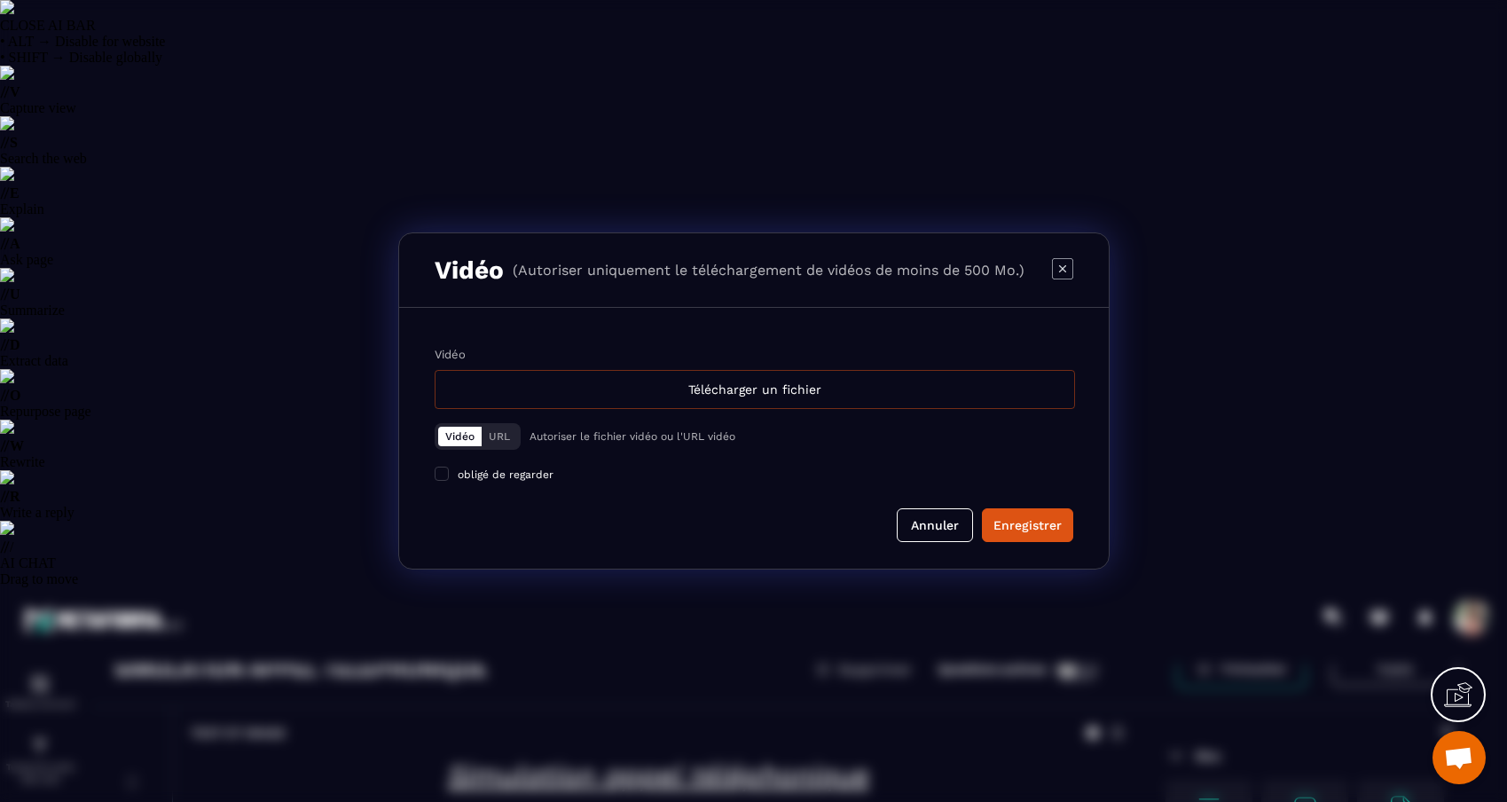
click at [0, 0] on input "Vidéo Télécharger un fichier" at bounding box center [0, 0] width 0 height 0
click at [753, 393] on div "Télécharger un fichier" at bounding box center [755, 389] width 640 height 39
click at [0, 0] on input "Vidéo Télécharger un fichier" at bounding box center [0, 0] width 0 height 0
click at [631, 373] on div "Télécharger un fichier" at bounding box center [755, 389] width 640 height 39
click at [0, 0] on input "Vidéo Télécharger un fichier" at bounding box center [0, 0] width 0 height 0
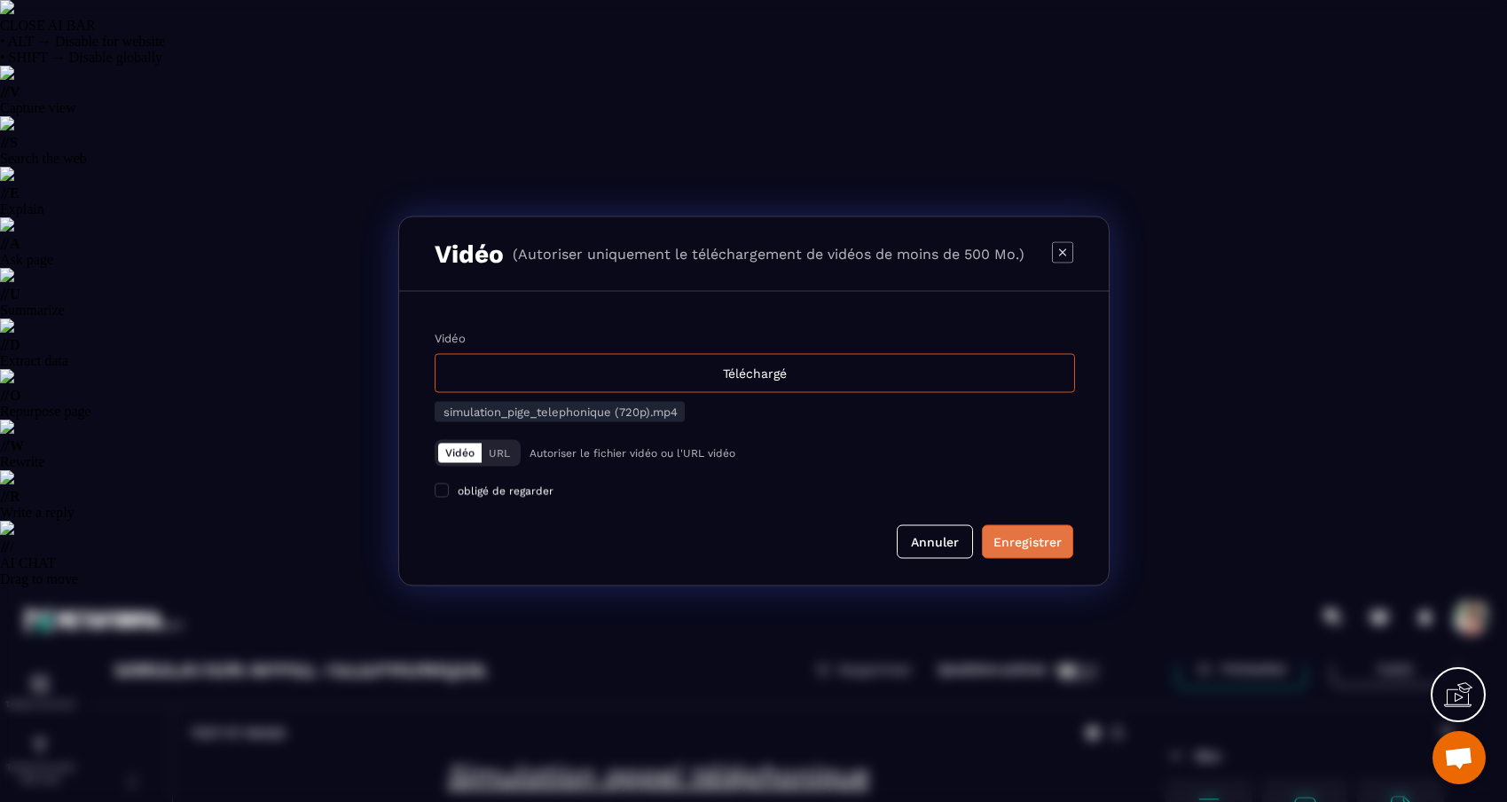
click at [1025, 551] on div "Enregistrer" at bounding box center [1027, 542] width 68 height 18
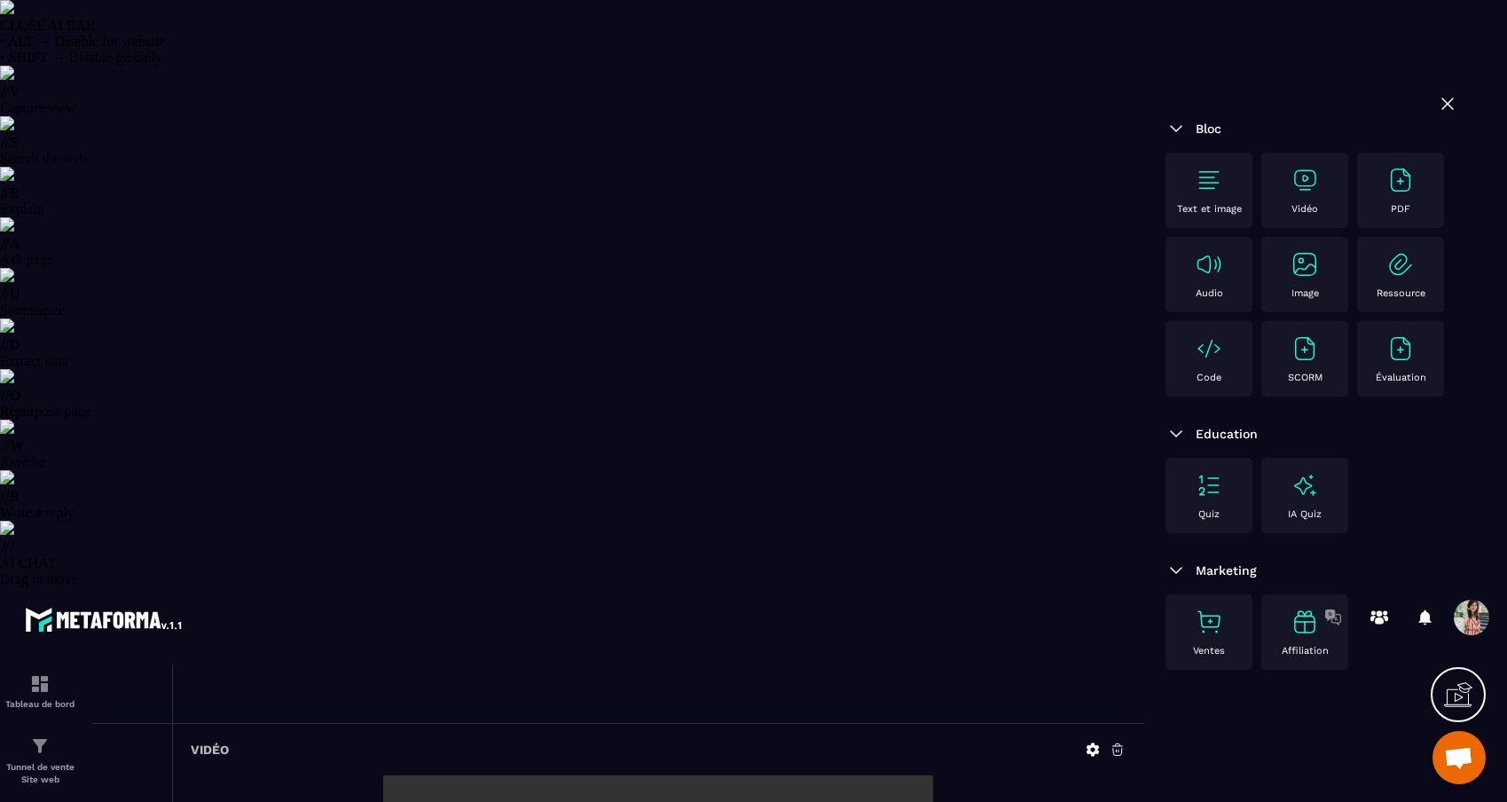
scroll to position [0, 0]
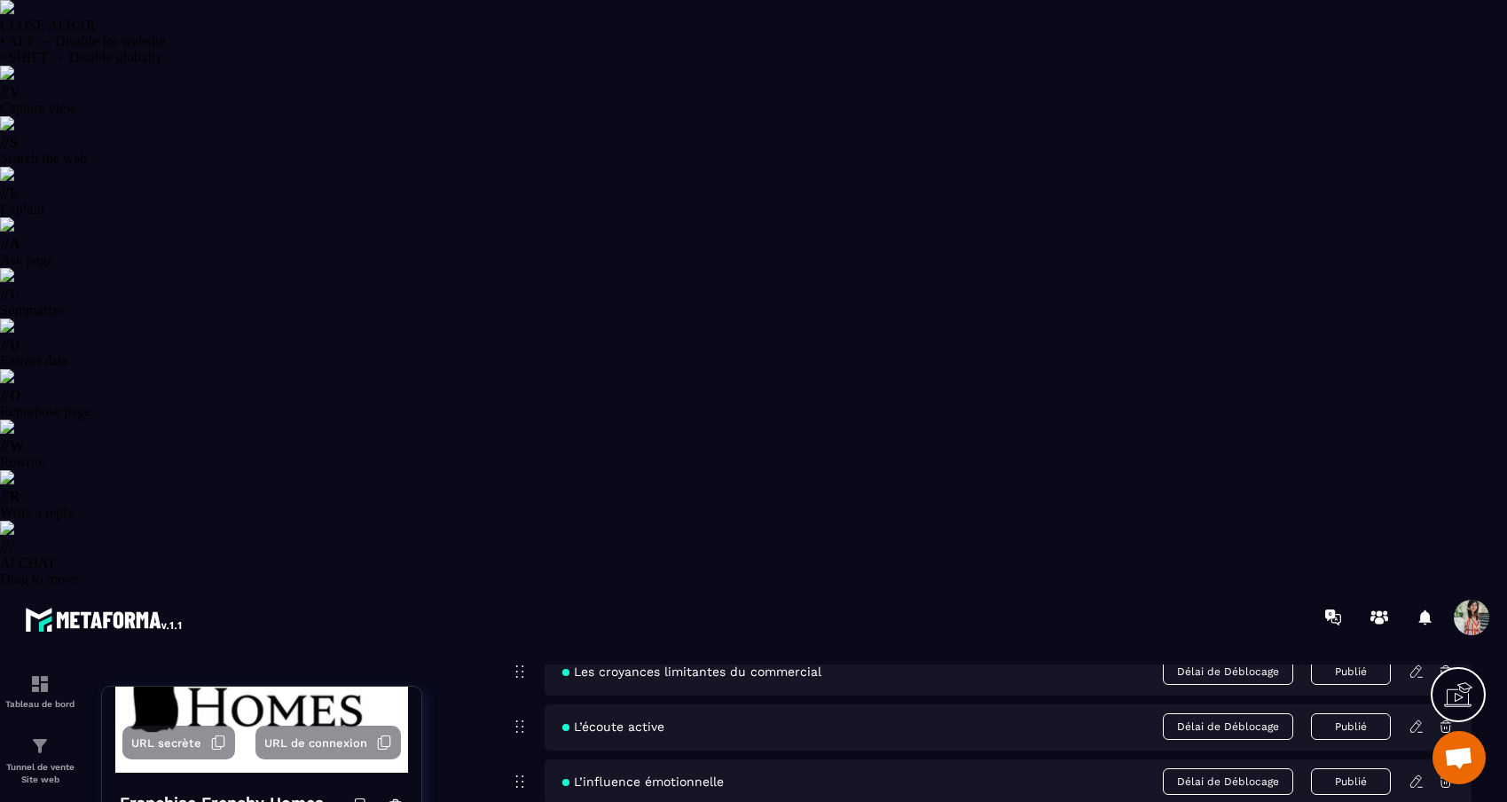
scroll to position [2440, 0]
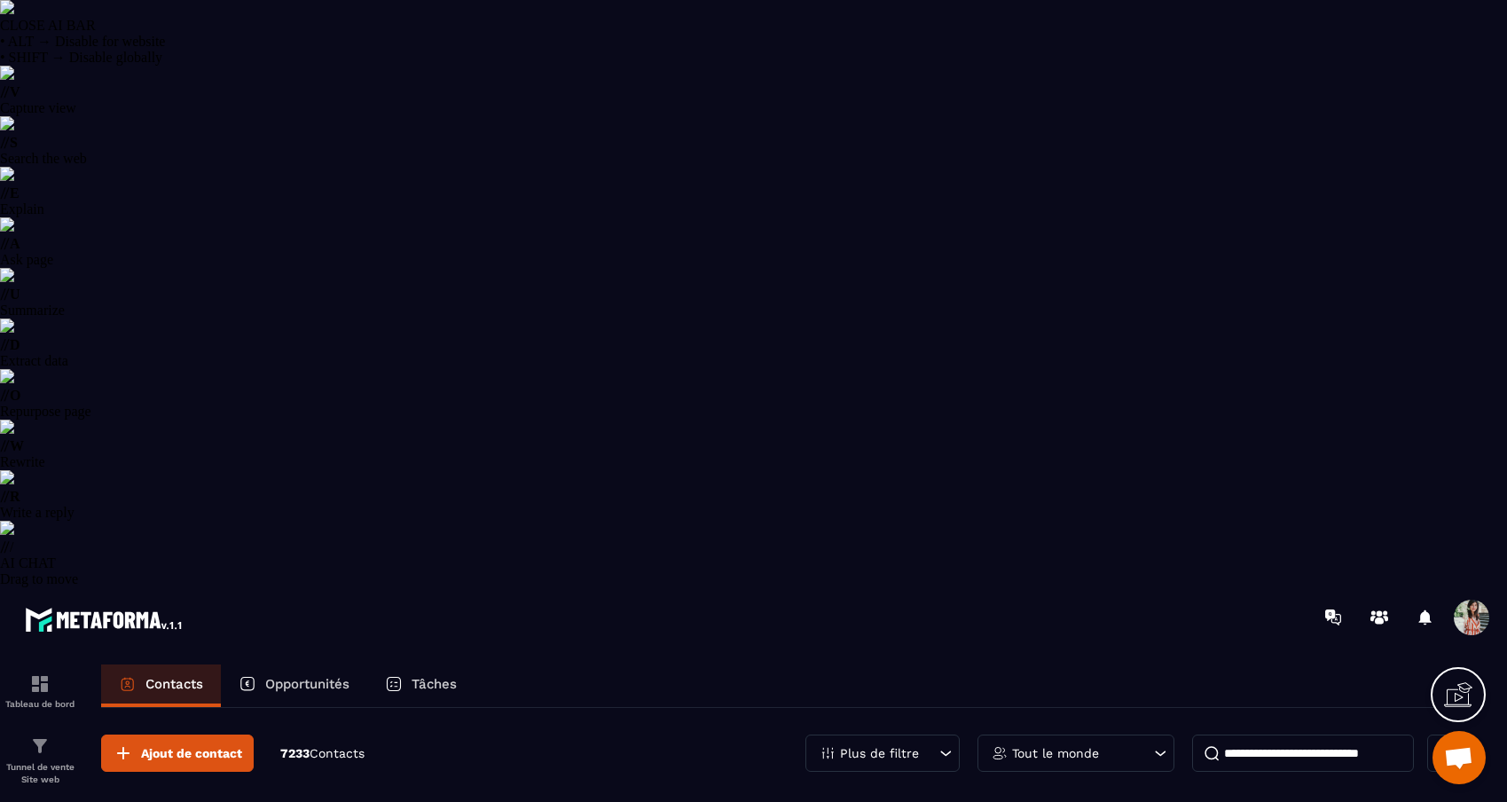
click at [941, 744] on icon at bounding box center [946, 753] width 18 height 18
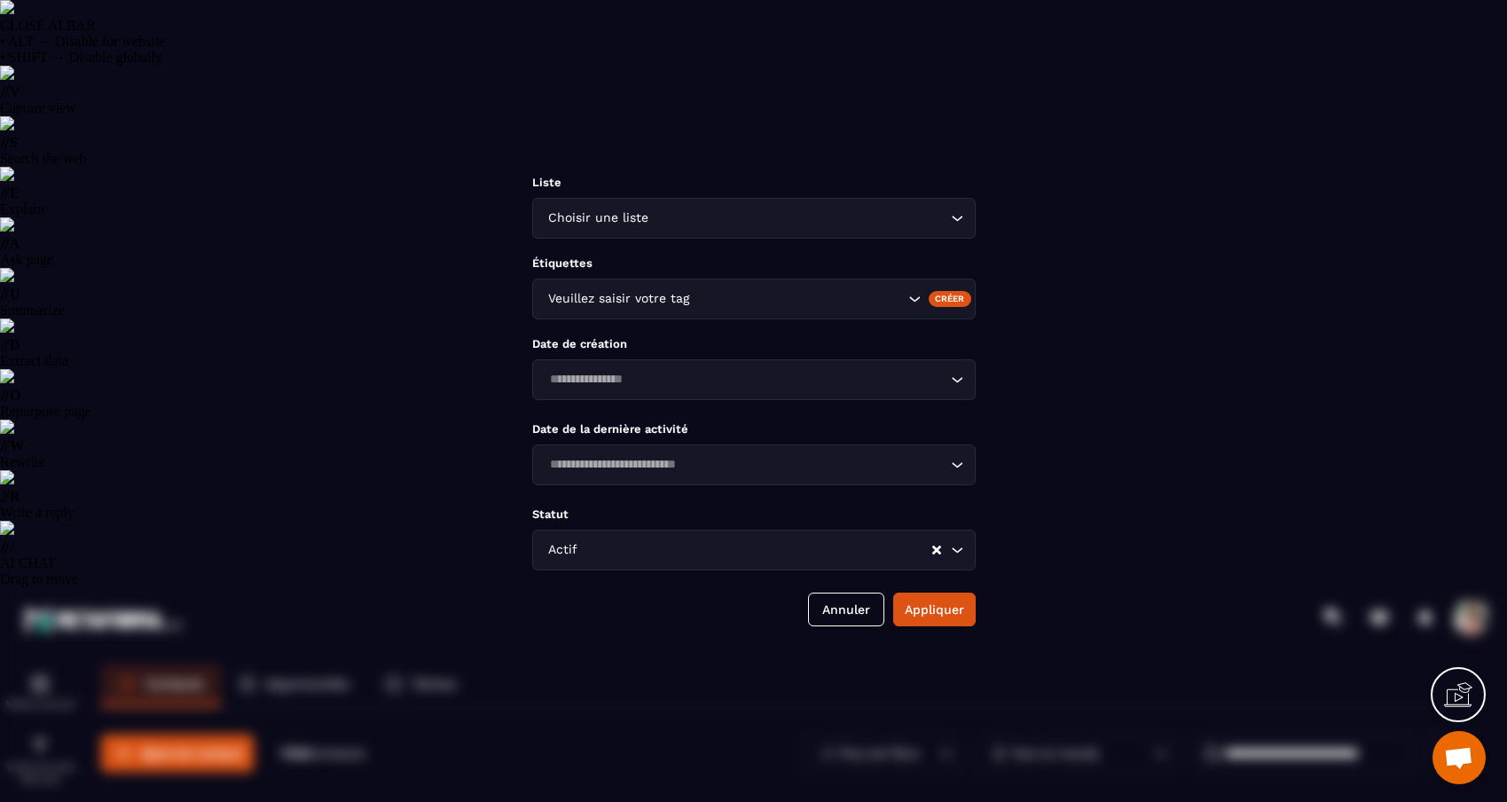
click at [684, 297] on div "Veuillez saisir votre tag" at bounding box center [724, 299] width 364 height 20
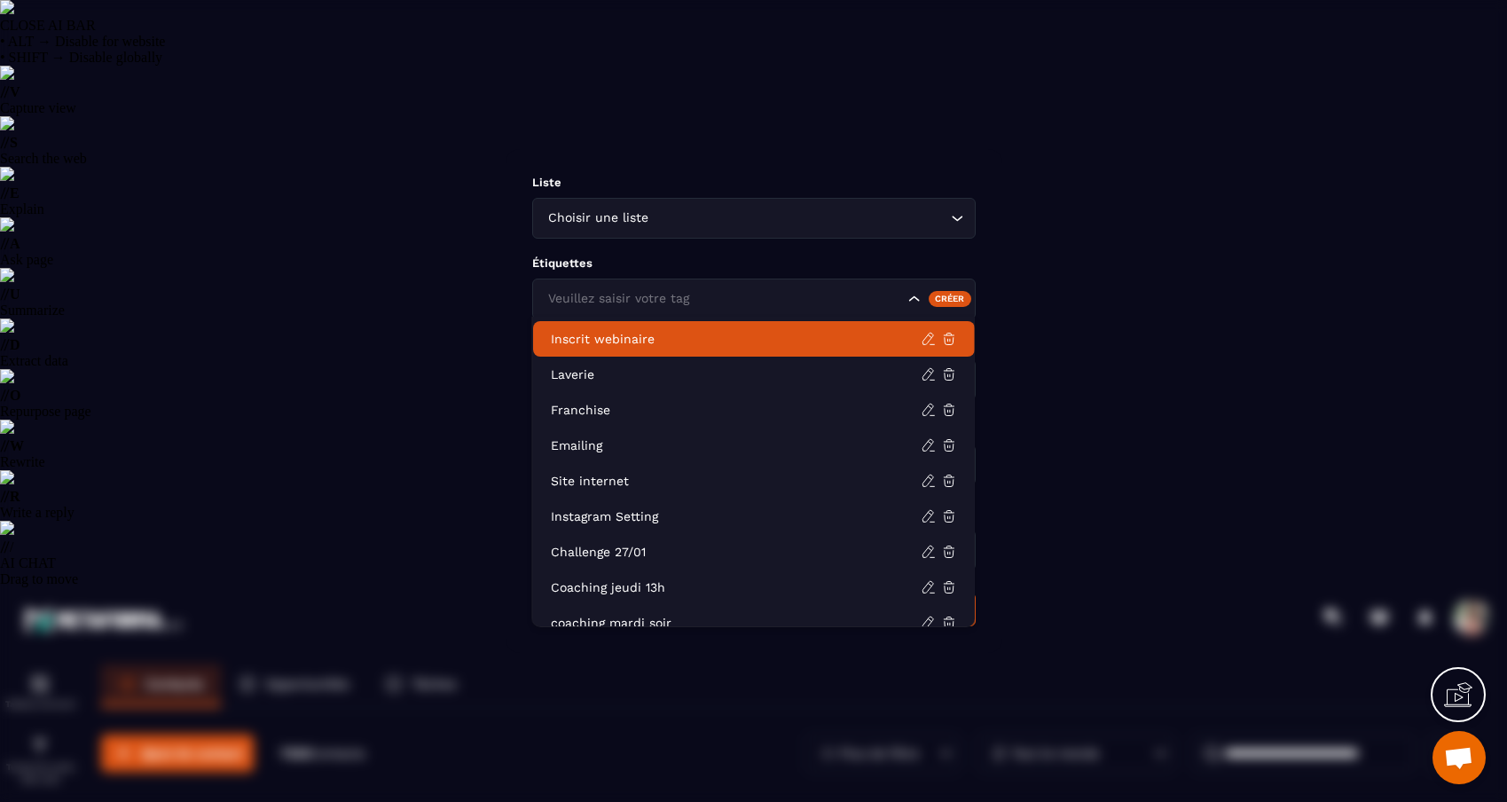
click at [661, 328] on li "Inscrit webinaire" at bounding box center [754, 338] width 442 height 35
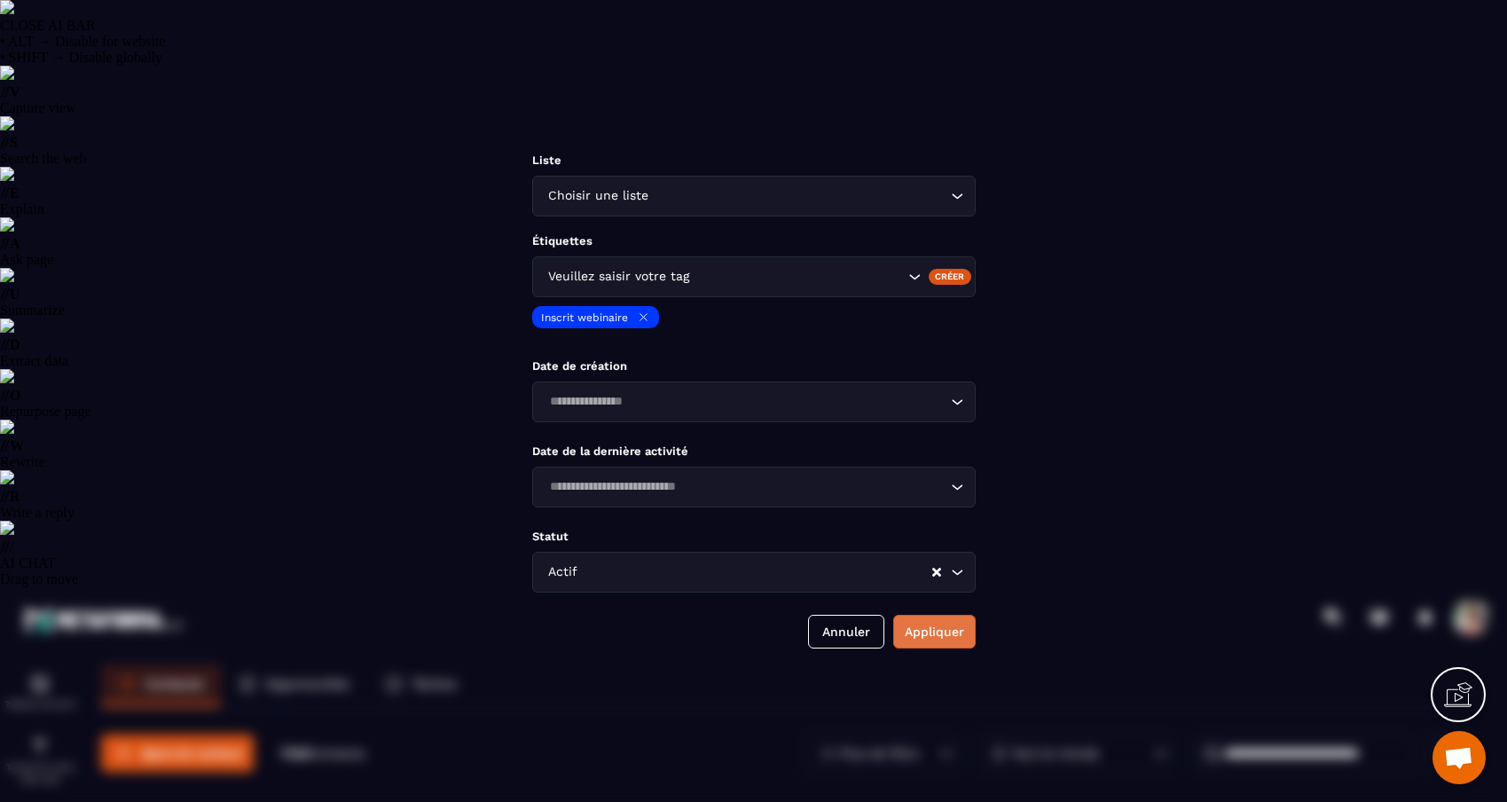
click at [921, 640] on button "Appliquer" at bounding box center [934, 632] width 82 height 34
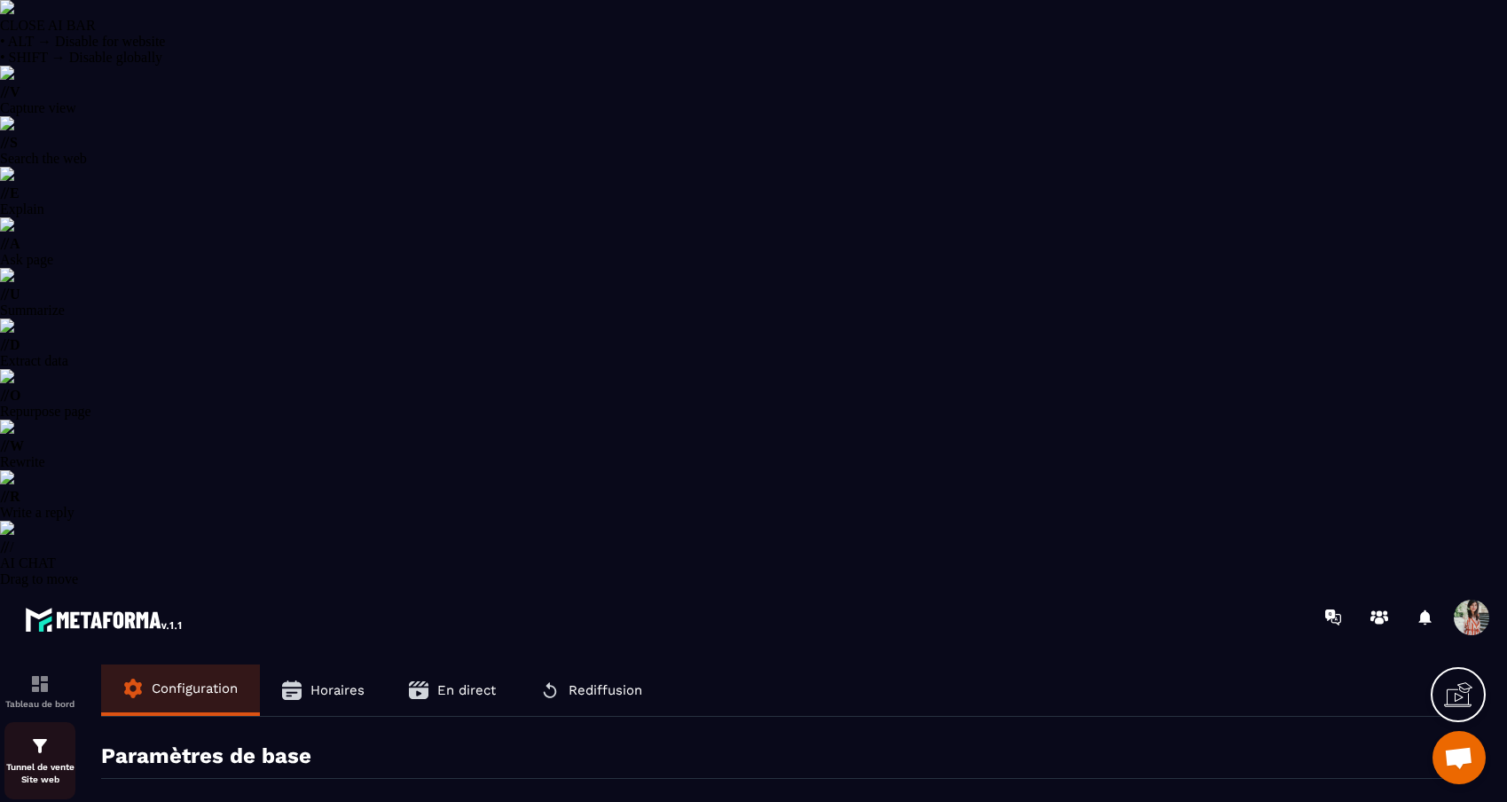
click at [21, 761] on p "Tunnel de vente Site web" at bounding box center [39, 773] width 71 height 25
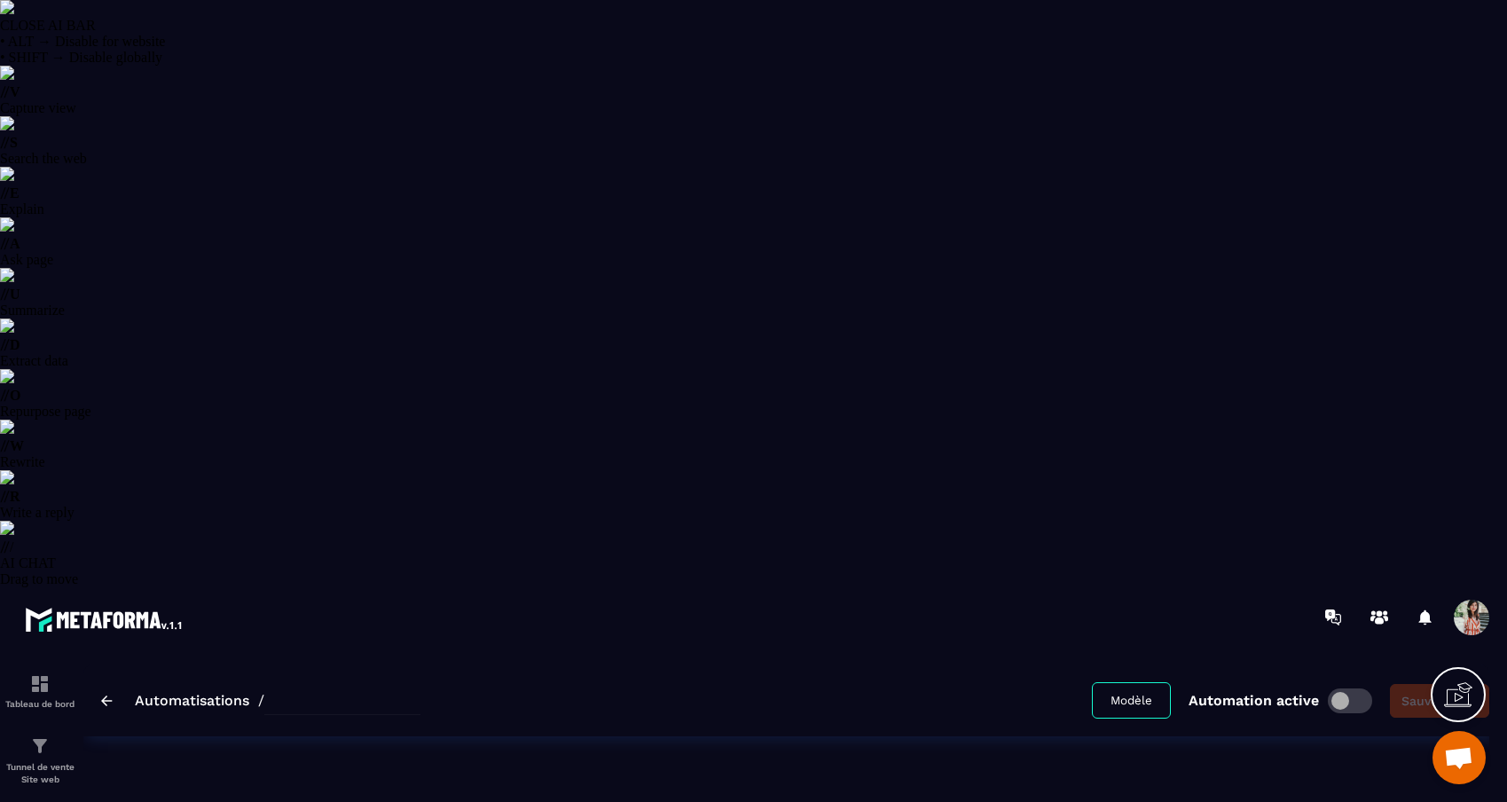
type input "**********"
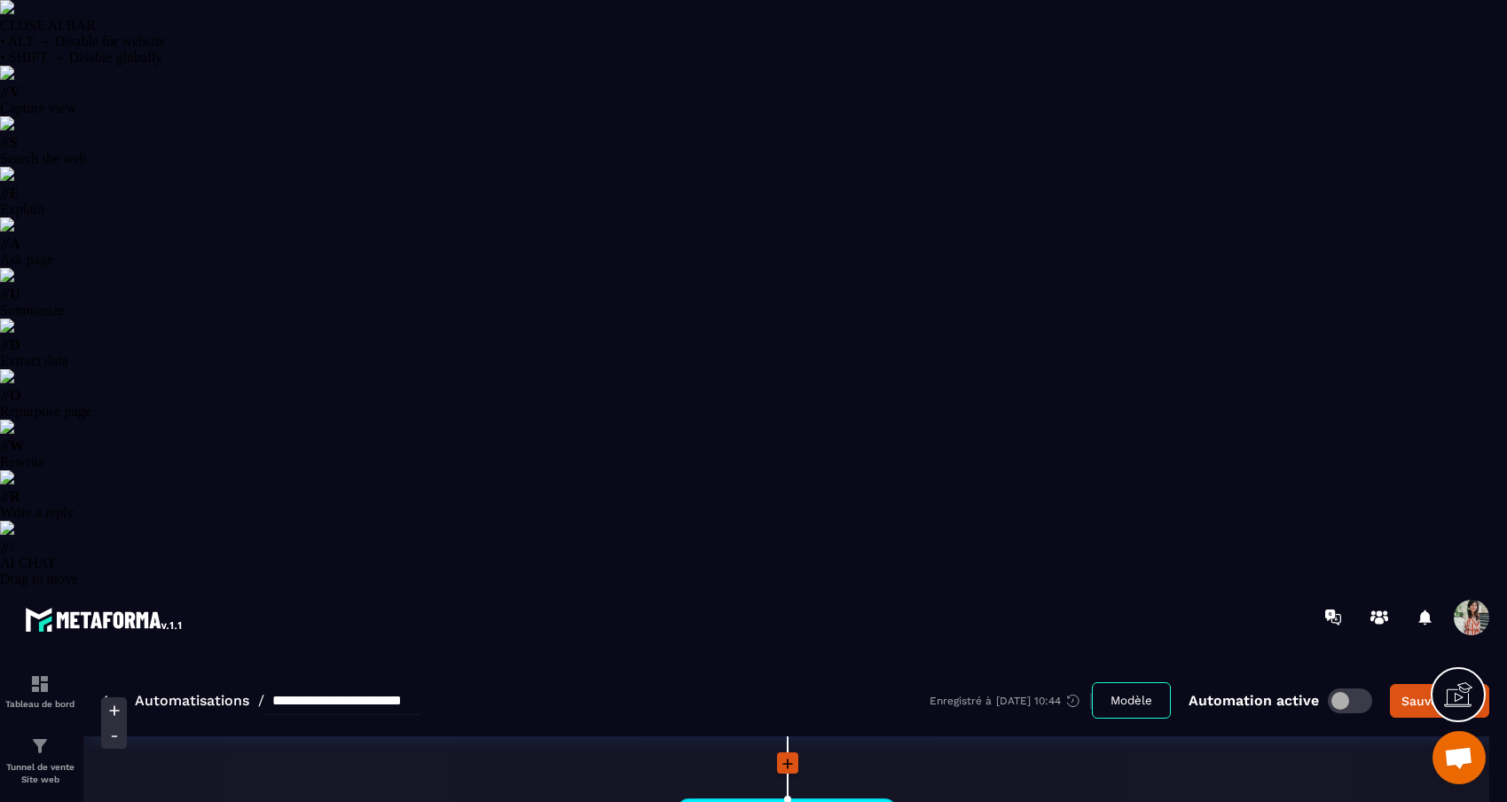
scroll to position [565, 0]
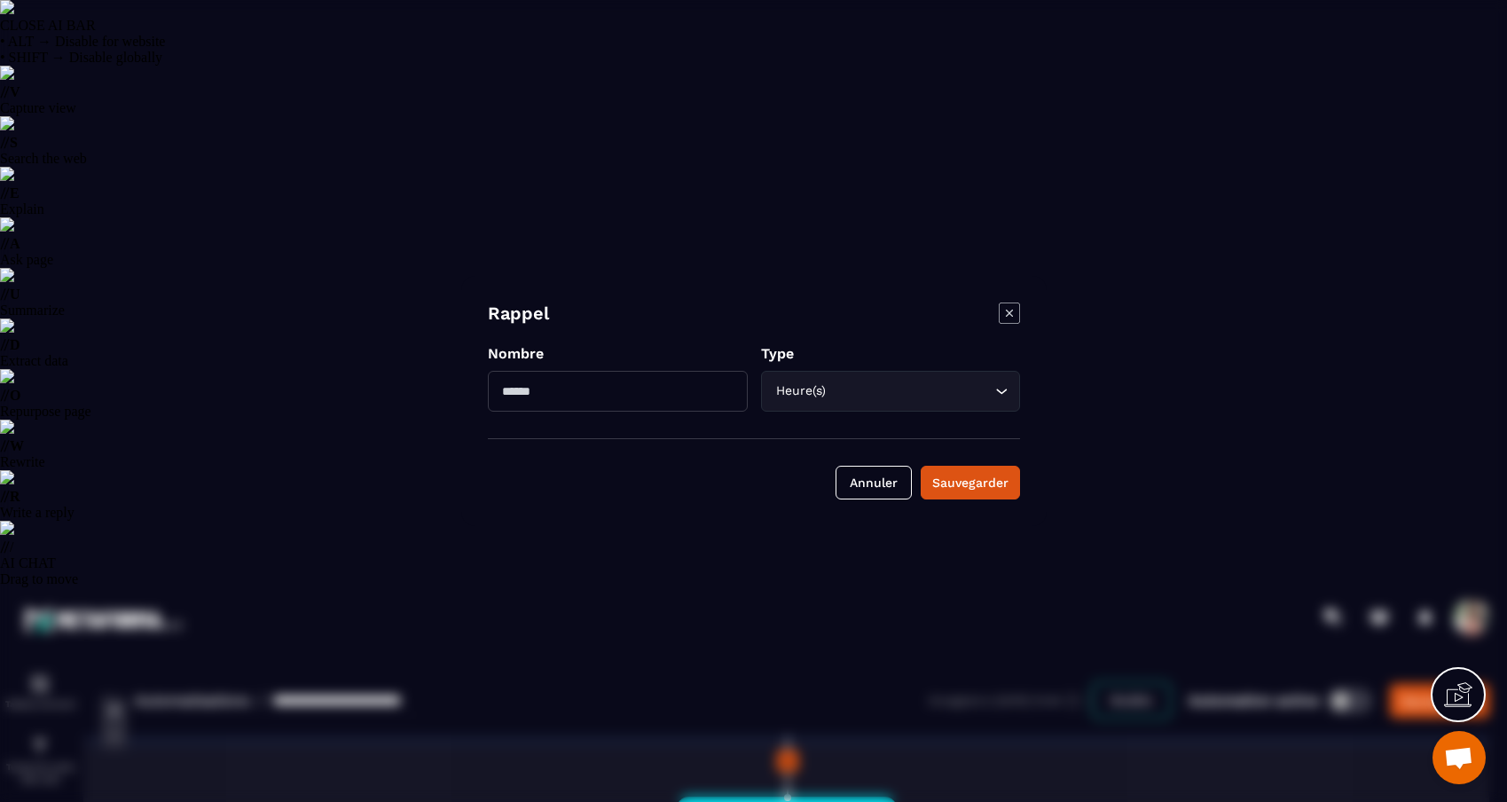
click at [1004, 302] on icon "Modal window" at bounding box center [1009, 312] width 21 height 21
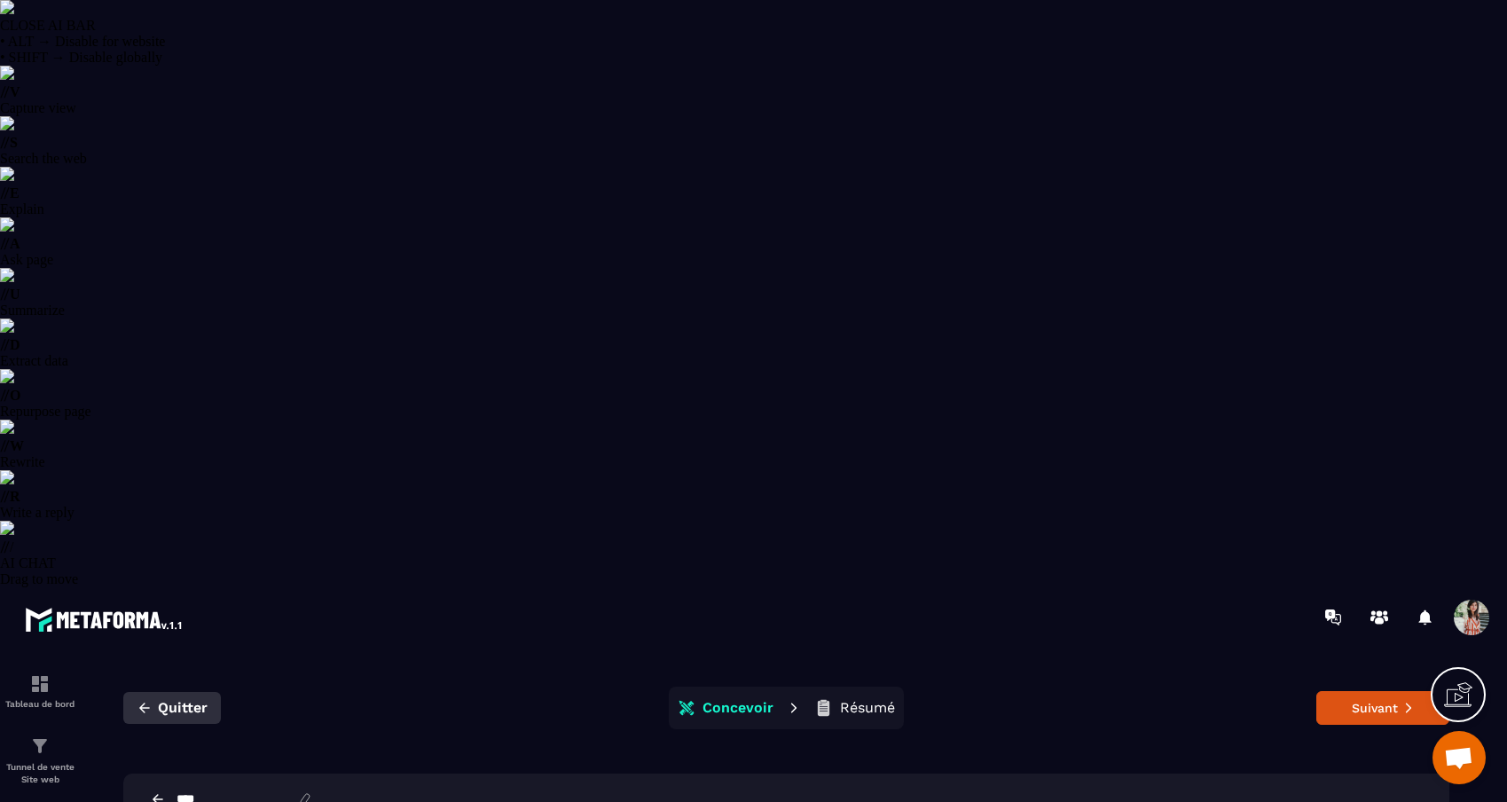
click at [149, 700] on icon "button" at bounding box center [145, 708] width 16 height 16
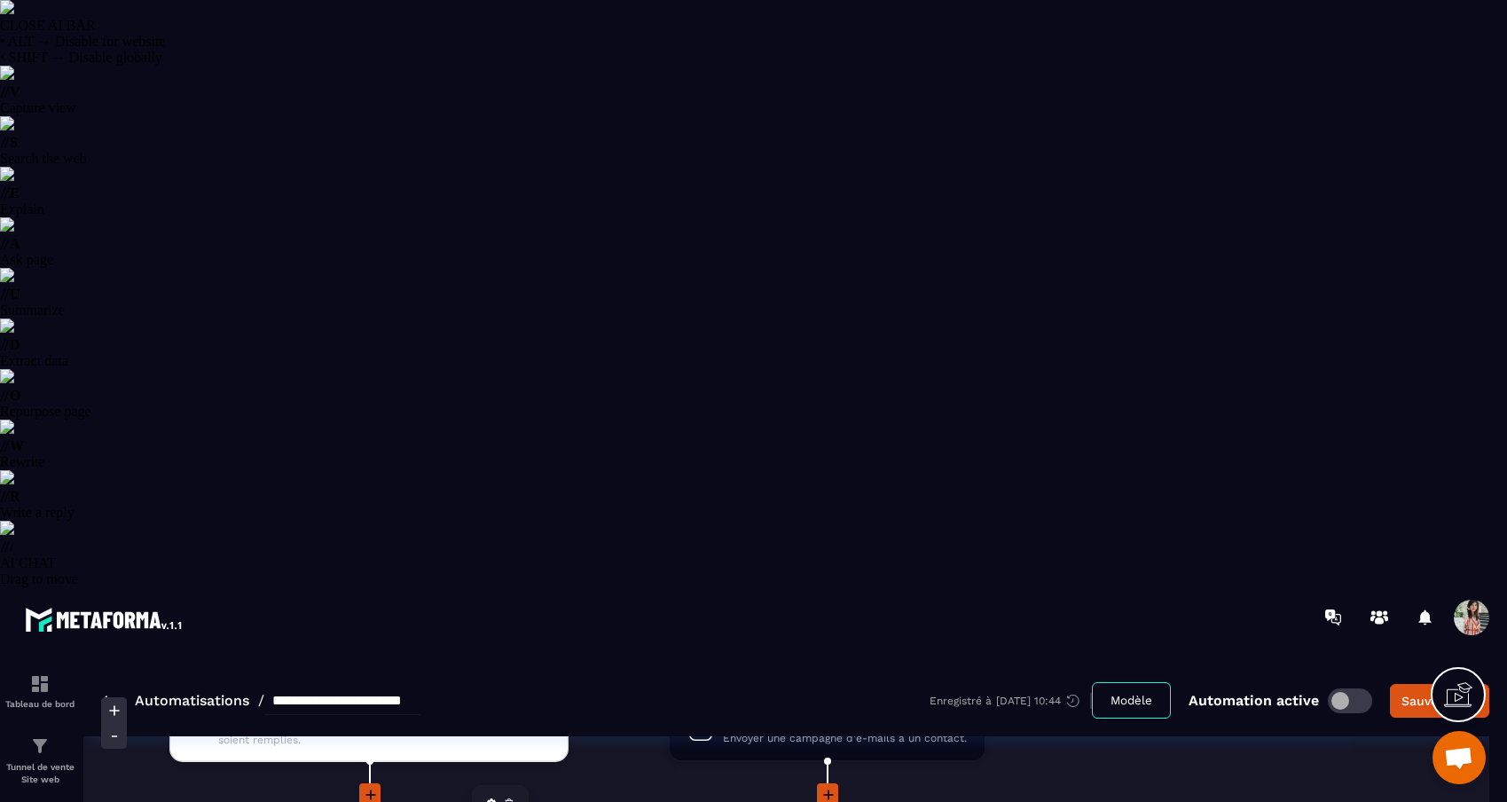
scroll to position [3518, 0]
